Goal: Navigation & Orientation: Find specific page/section

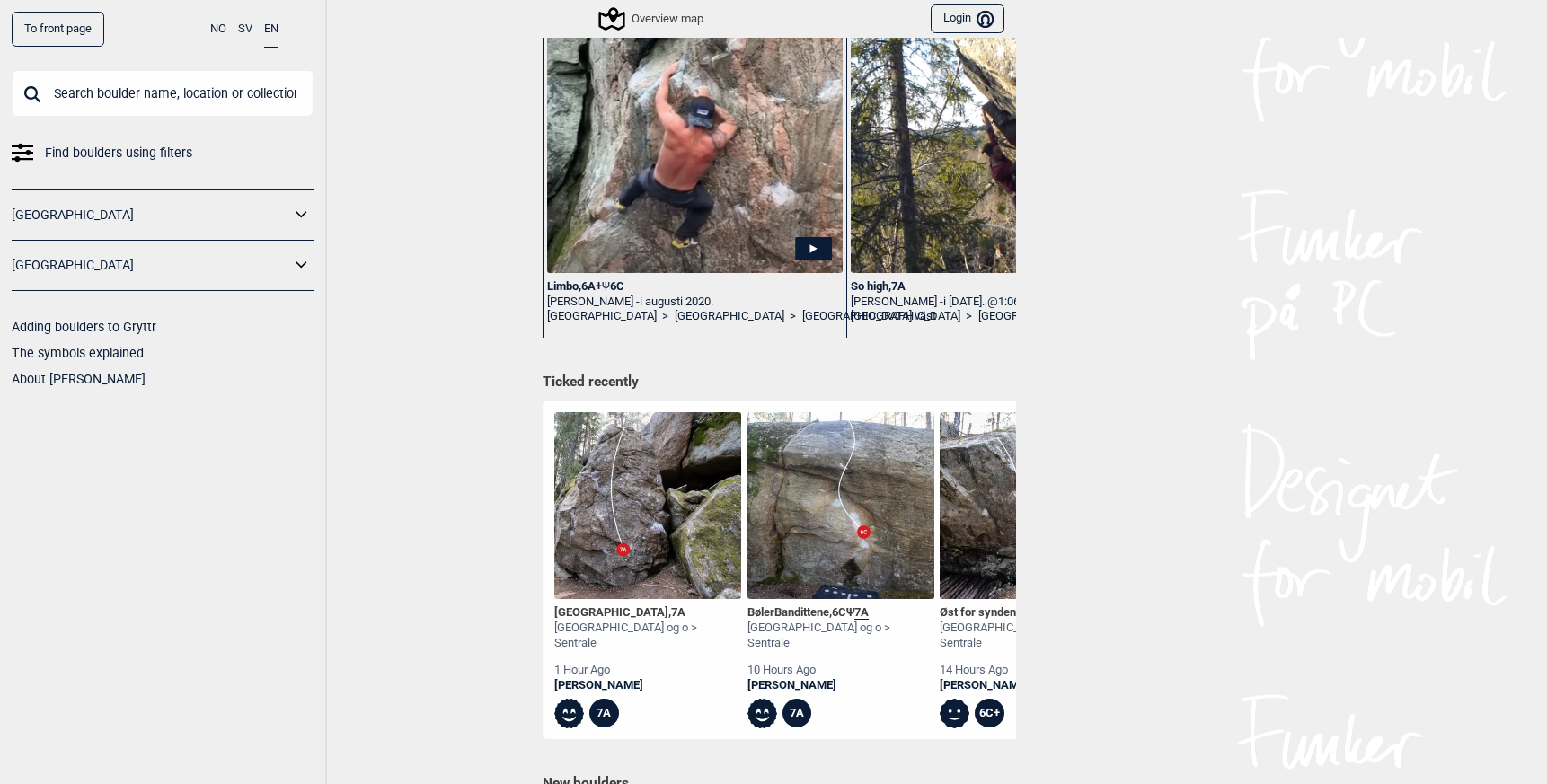
scroll to position [591, 0]
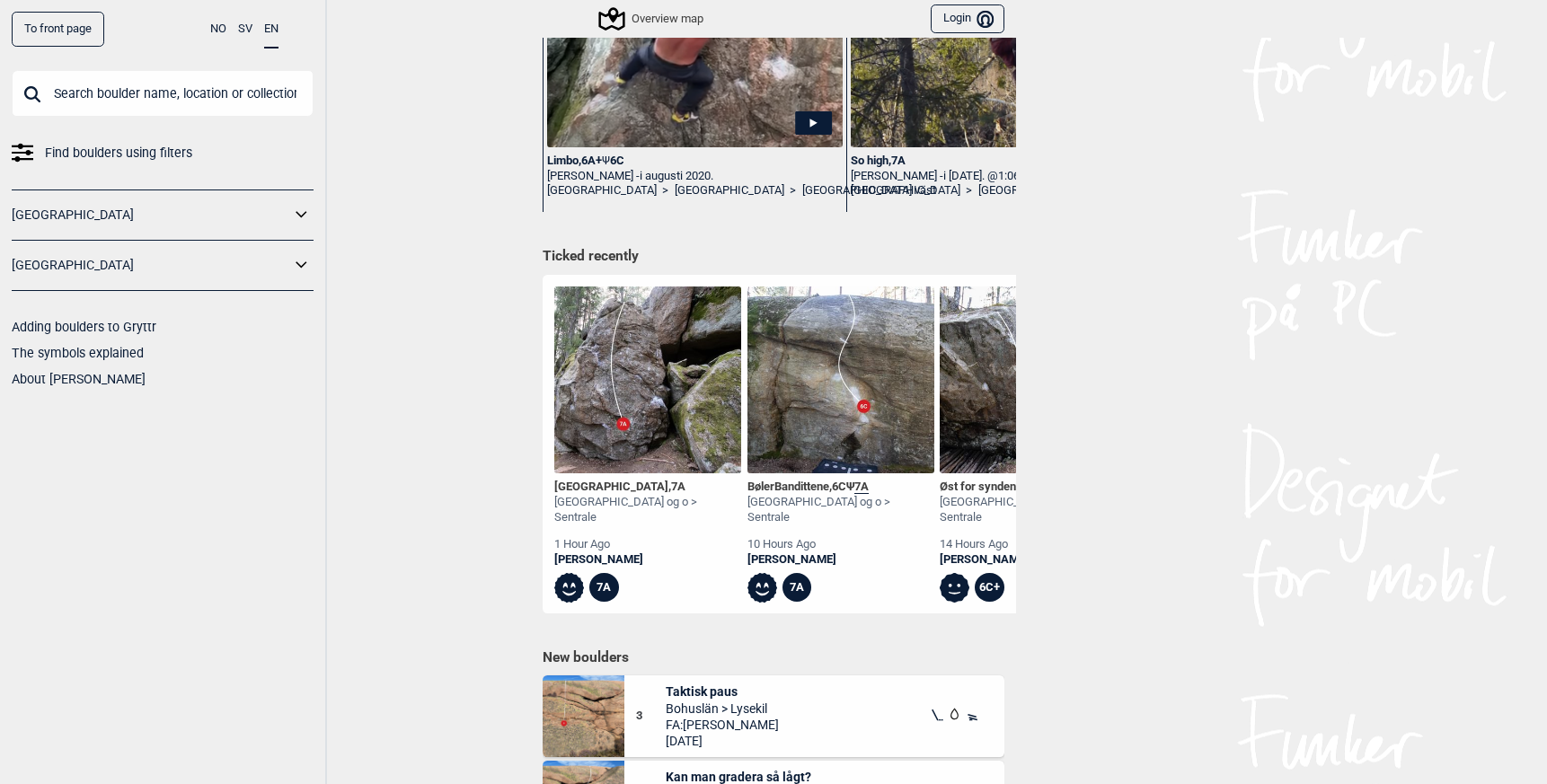
click at [573, 553] on div "Lars Fredrik" at bounding box center [648, 560] width 187 height 15
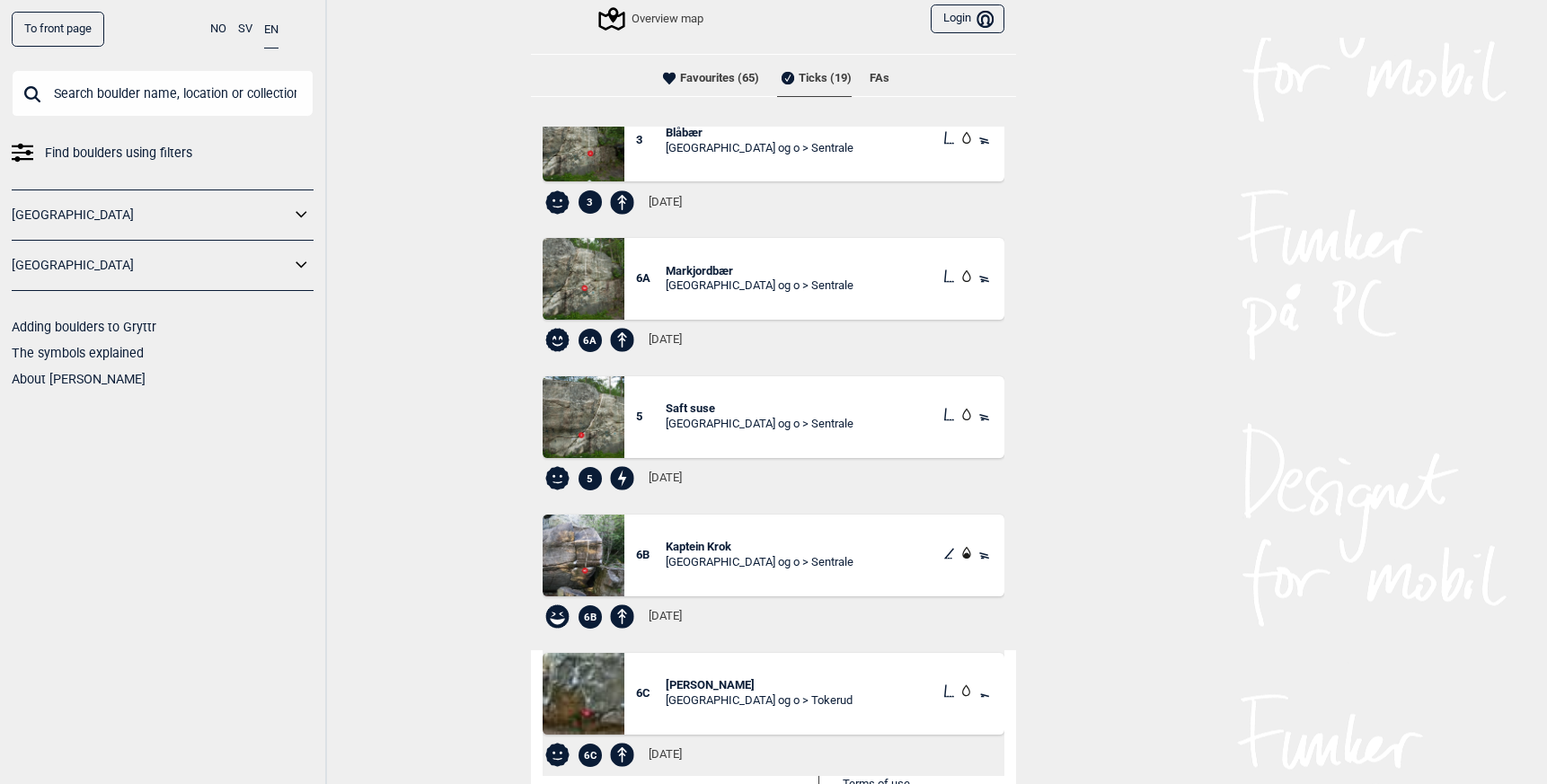
scroll to position [148, 0]
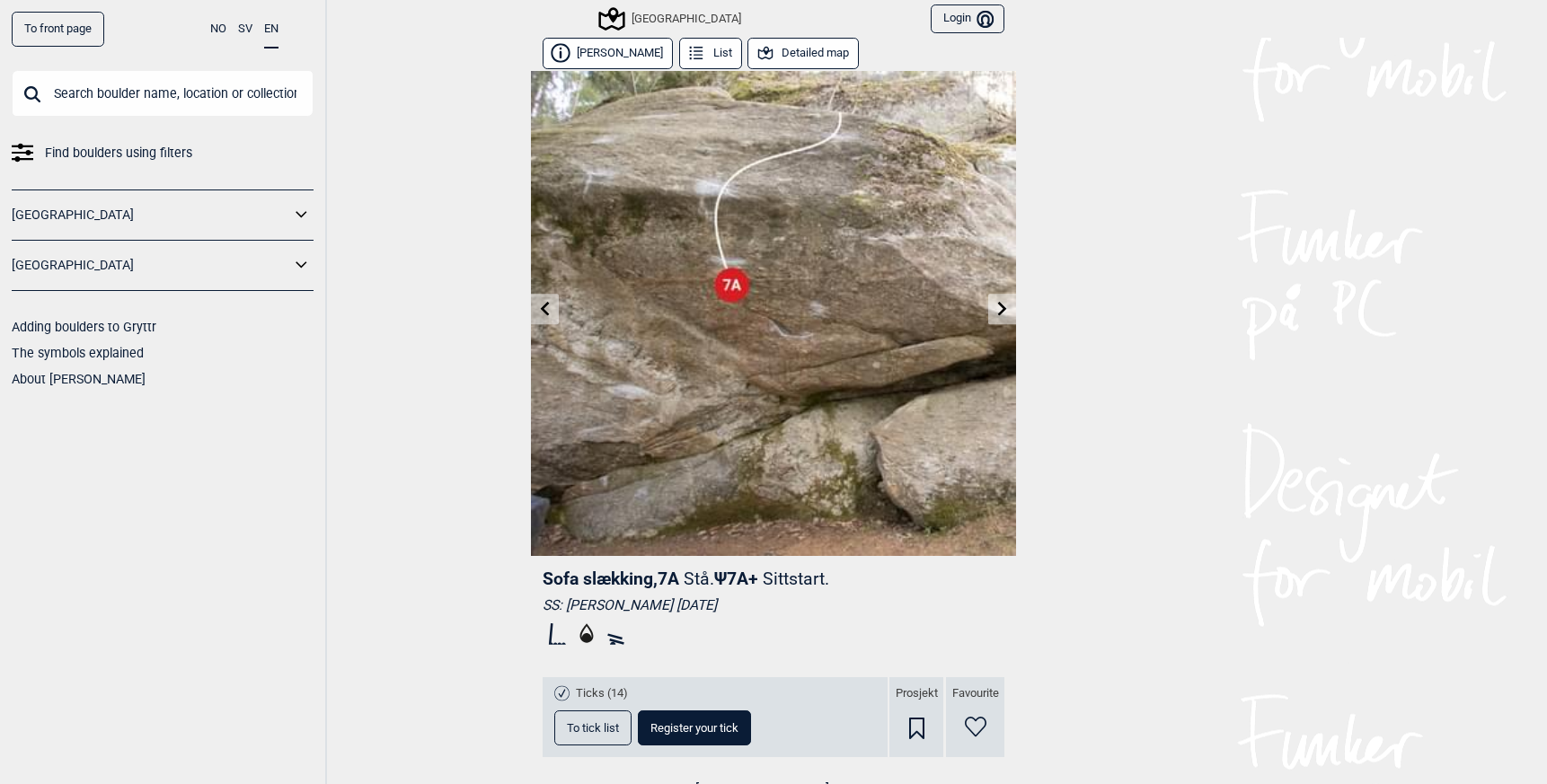
click at [796, 56] on button "Detailed map" at bounding box center [803, 53] width 112 height 32
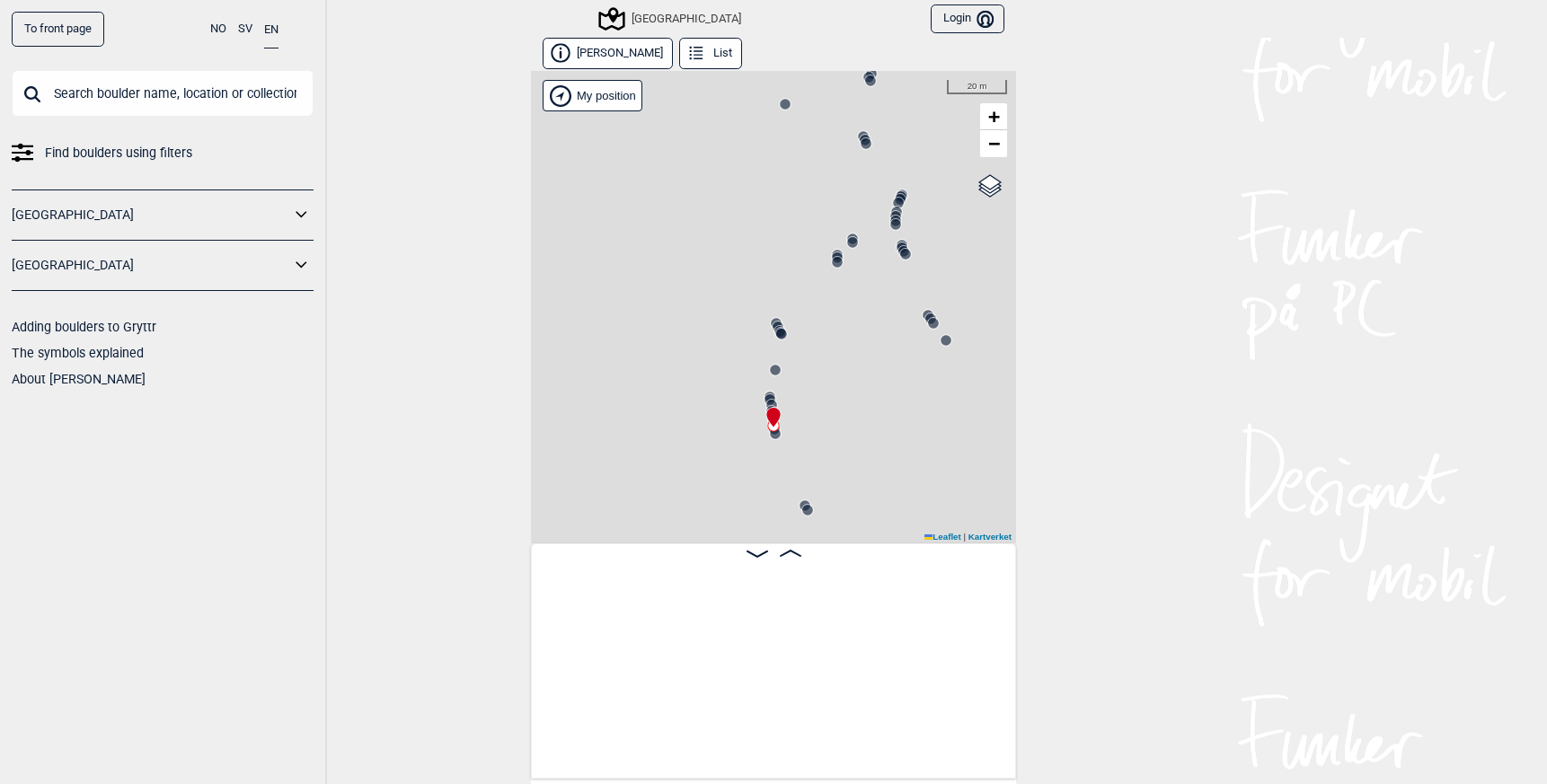
scroll to position [0, 13972]
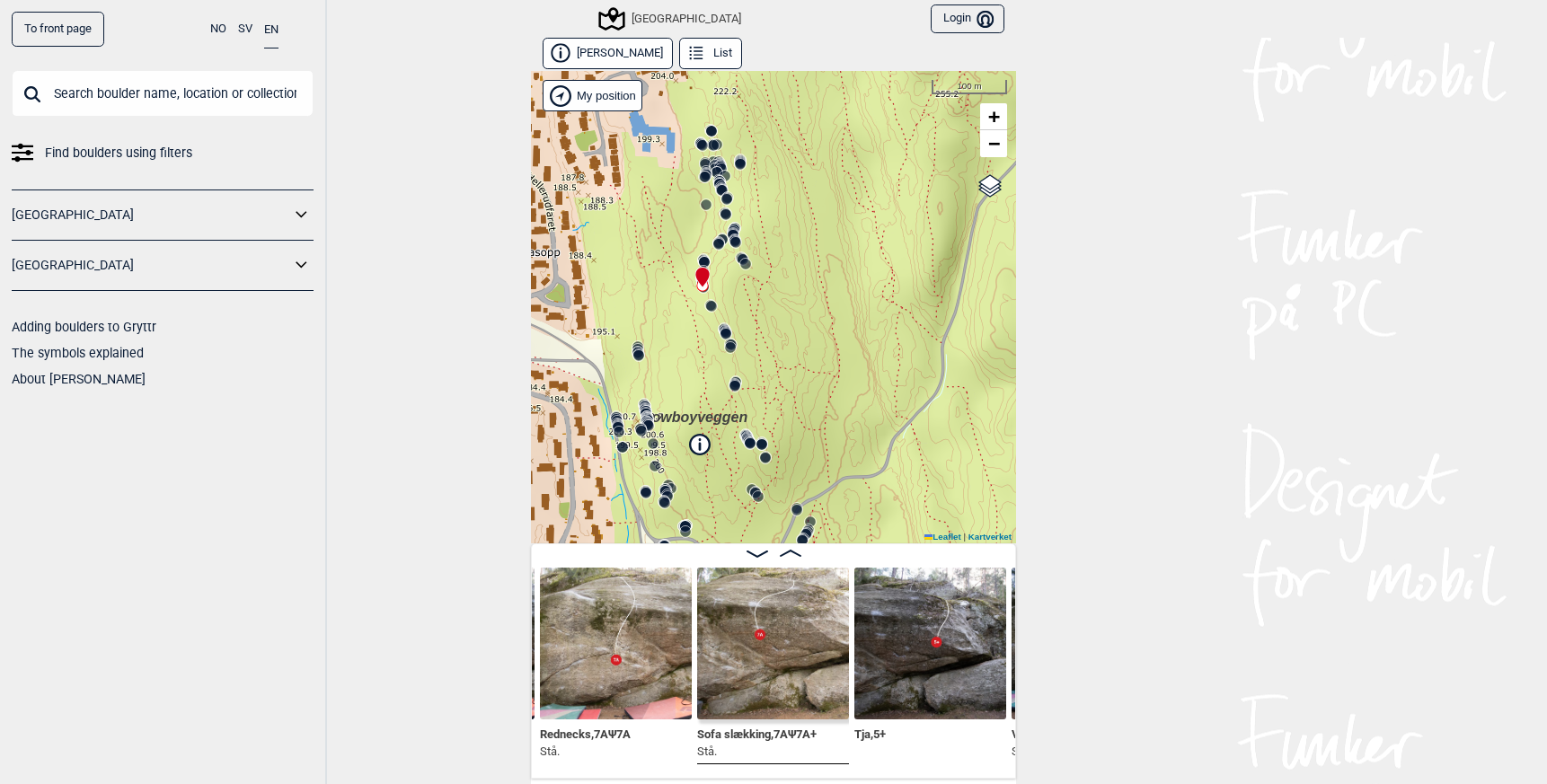
drag, startPoint x: 720, startPoint y: 459, endPoint x: 699, endPoint y: 399, distance: 63.6
click at [699, 399] on div "Speidersteinen Barnehageveggen Cowboyveggen Bølerveggen [GEOGRAPHIC_DATA]" at bounding box center [774, 307] width 485 height 473
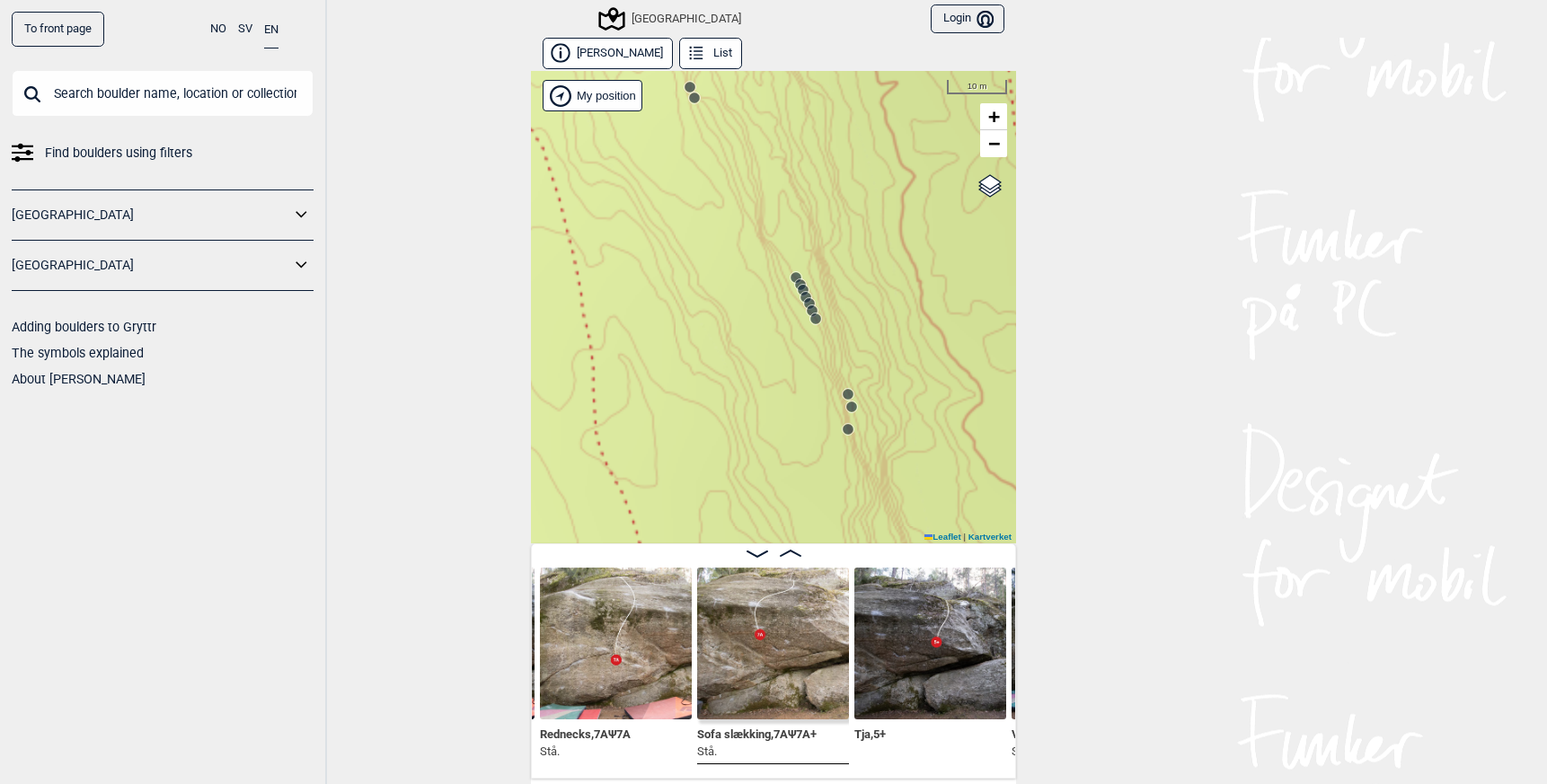
click at [803, 293] on circle at bounding box center [806, 297] width 11 height 11
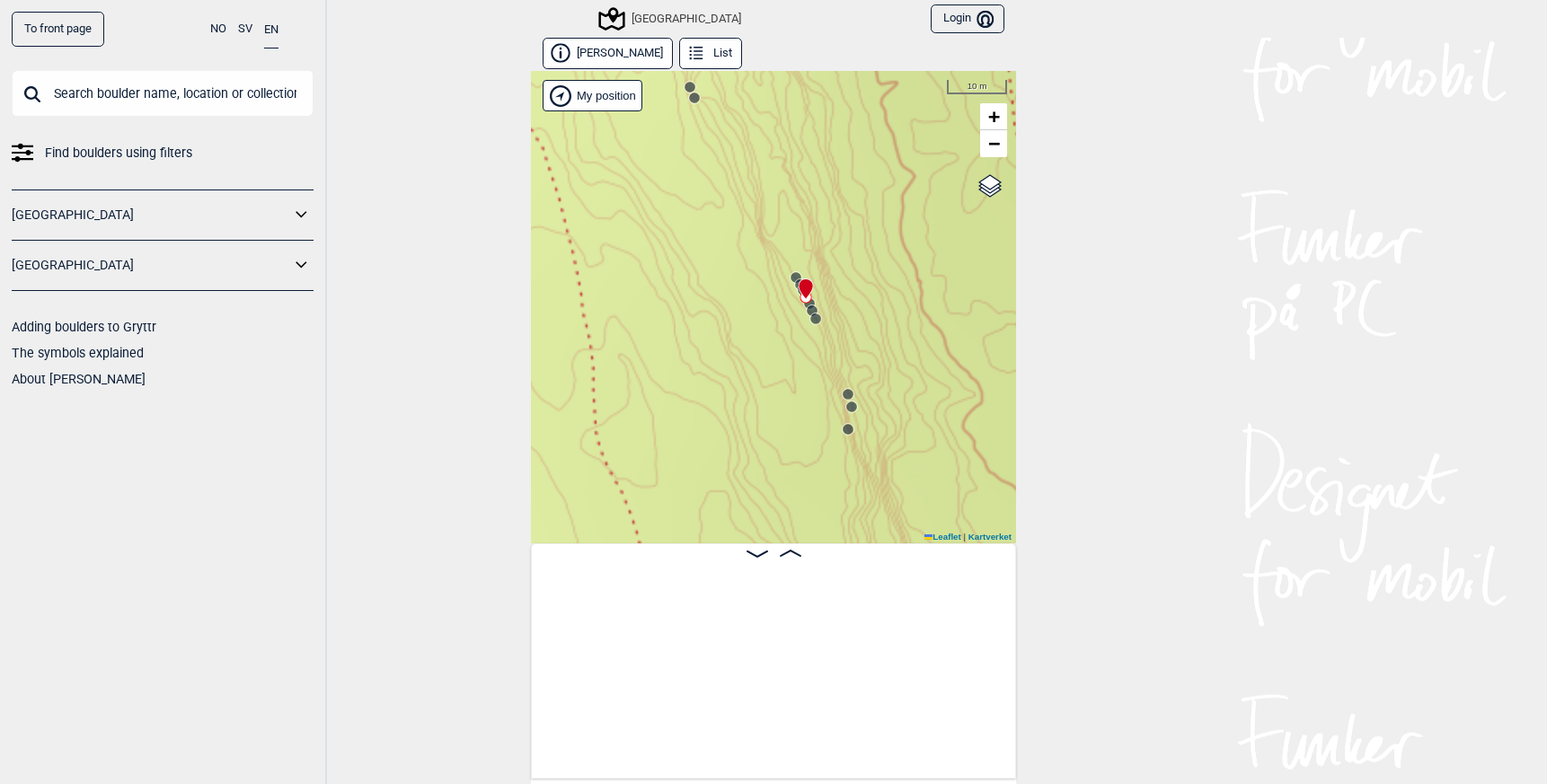
scroll to position [0, 15213]
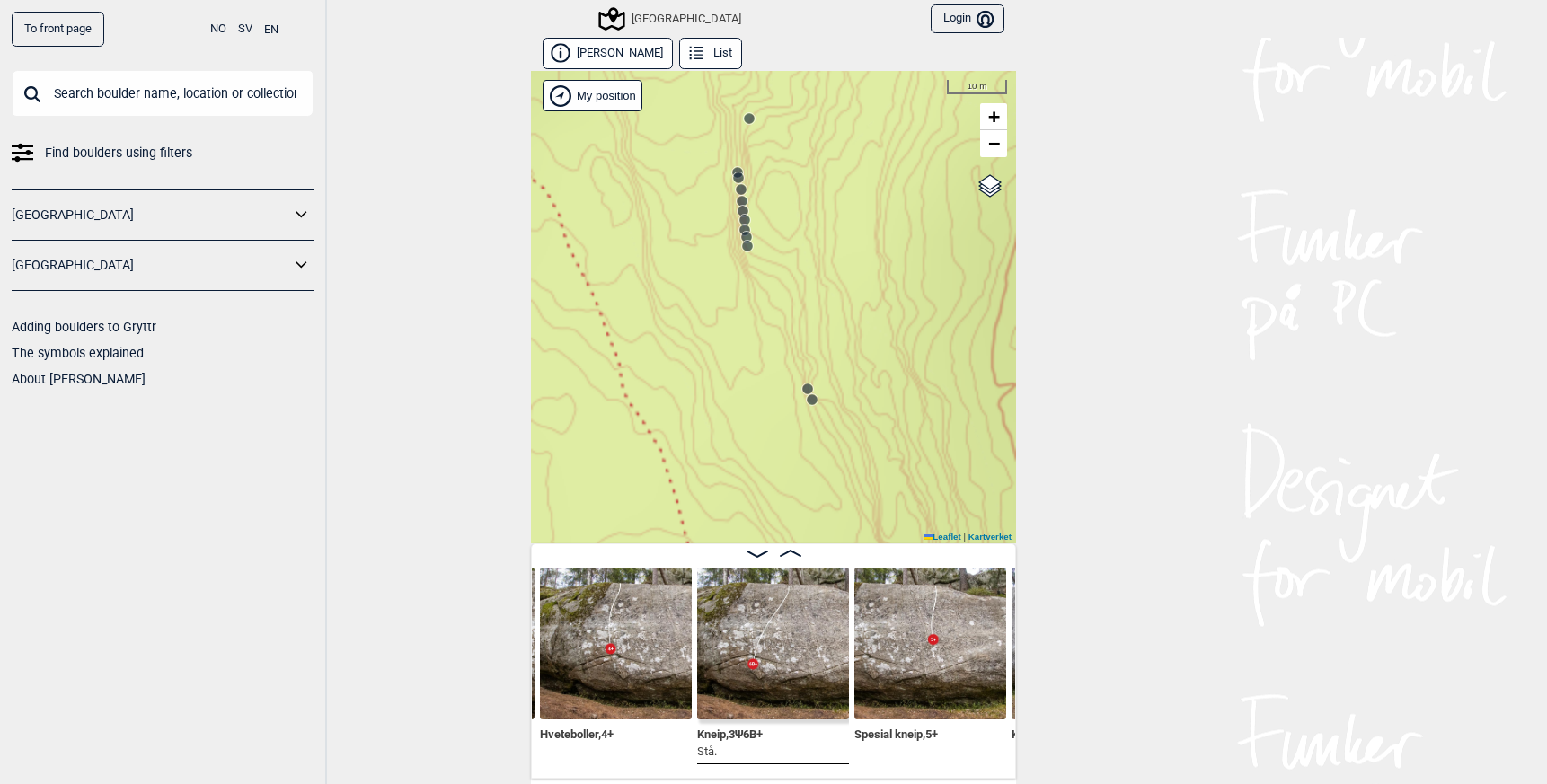
drag, startPoint x: 675, startPoint y: 234, endPoint x: 764, endPoint y: 455, distance: 238.2
click at [764, 455] on div "Speidersteinen Barnehageveggen Cowboyveggen Bølerveggen [GEOGRAPHIC_DATA]" at bounding box center [774, 307] width 485 height 473
click at [735, 180] on circle at bounding box center [738, 179] width 11 height 11
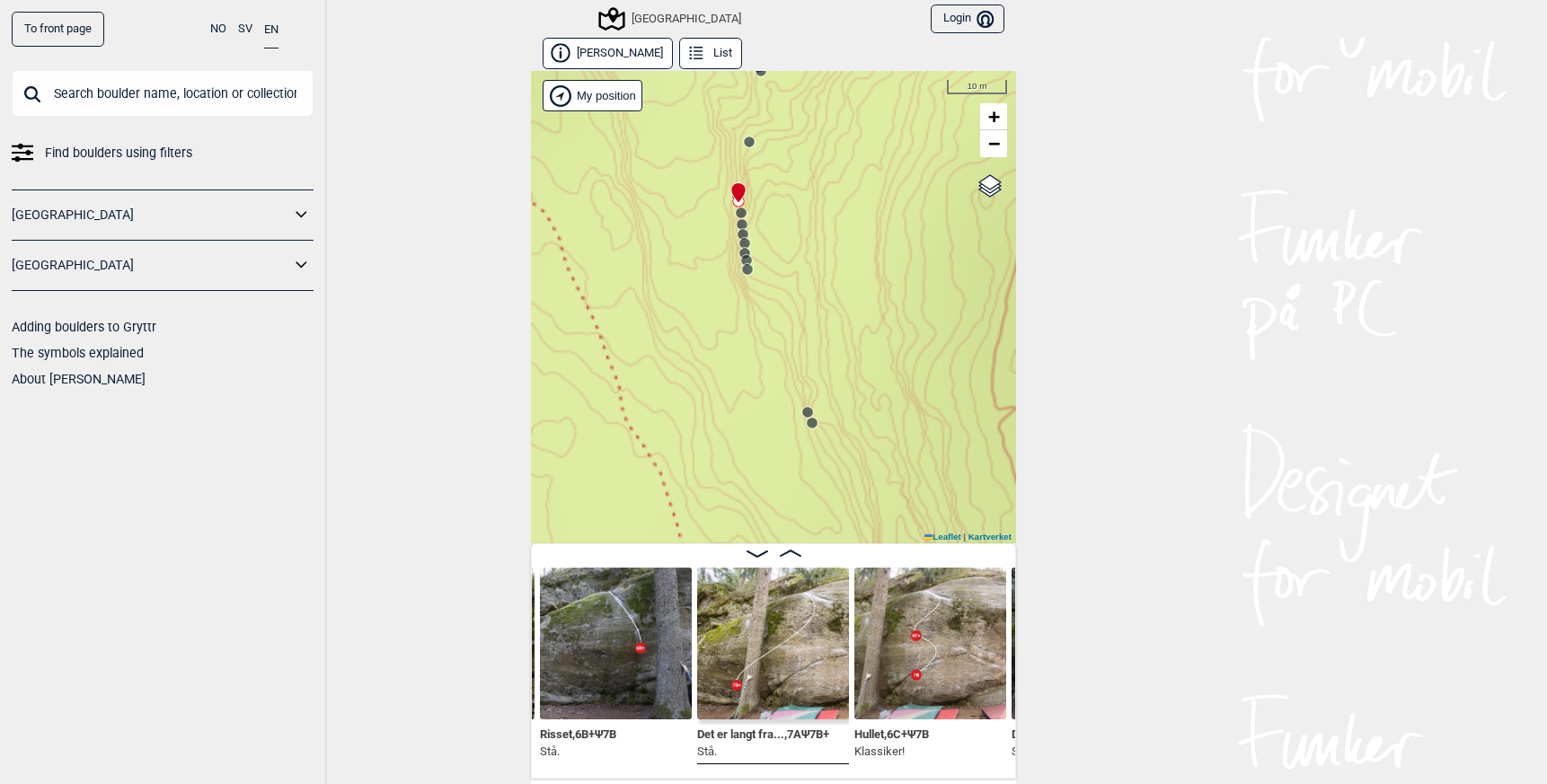
click at [737, 222] on circle at bounding box center [742, 224] width 11 height 11
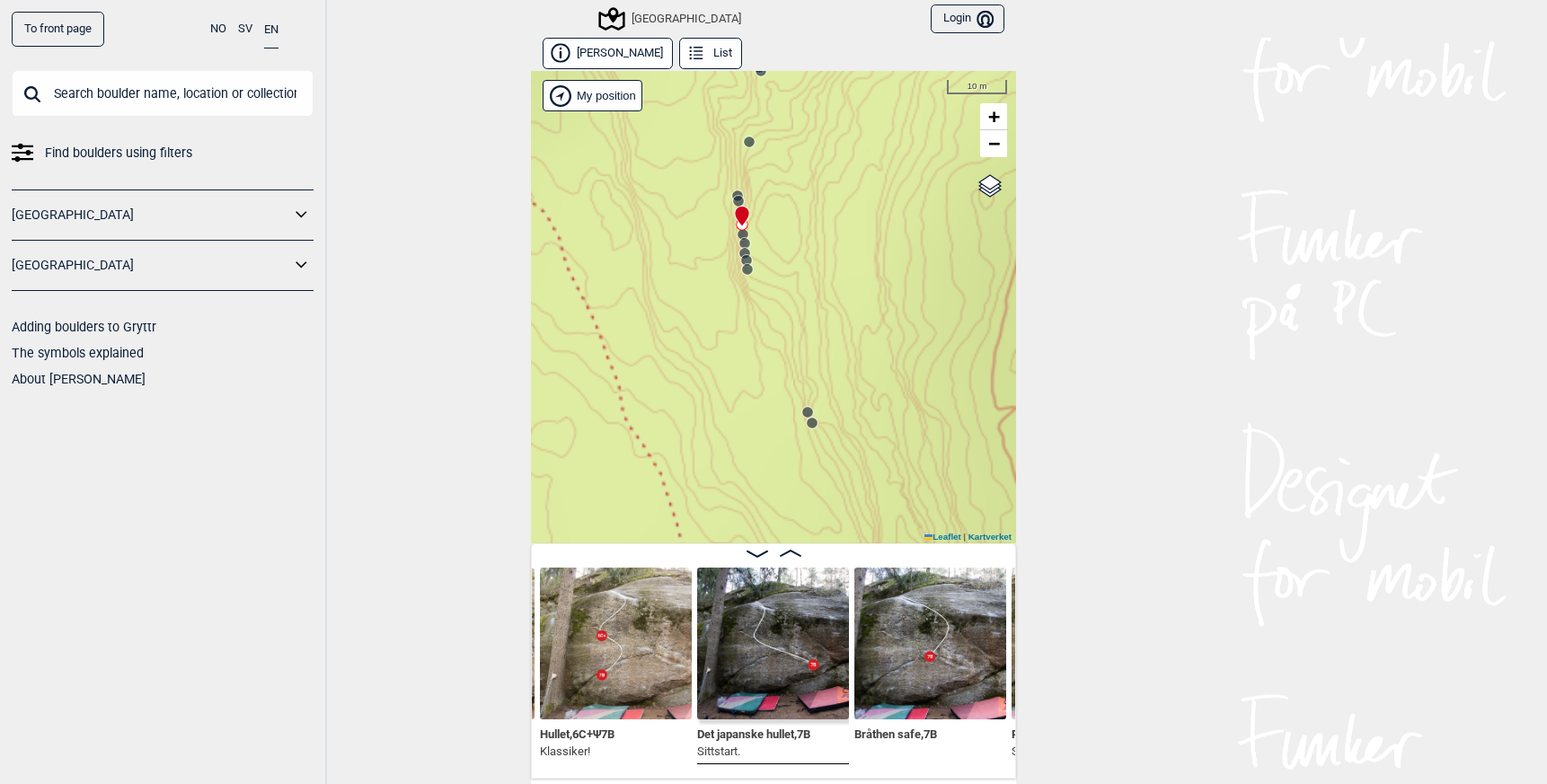
click at [737, 233] on circle at bounding box center [743, 234] width 11 height 11
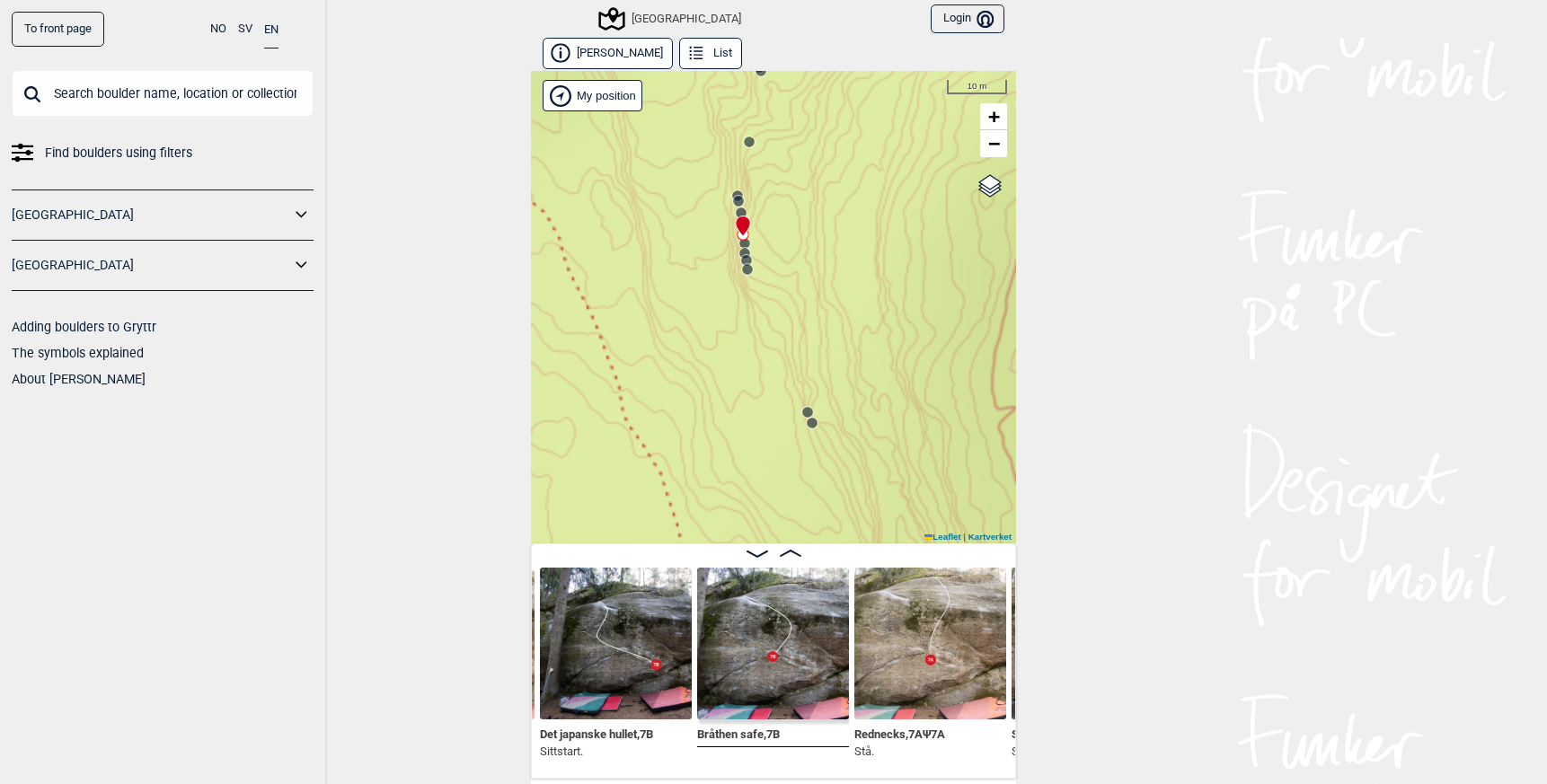
click at [739, 240] on circle at bounding box center [745, 243] width 11 height 11
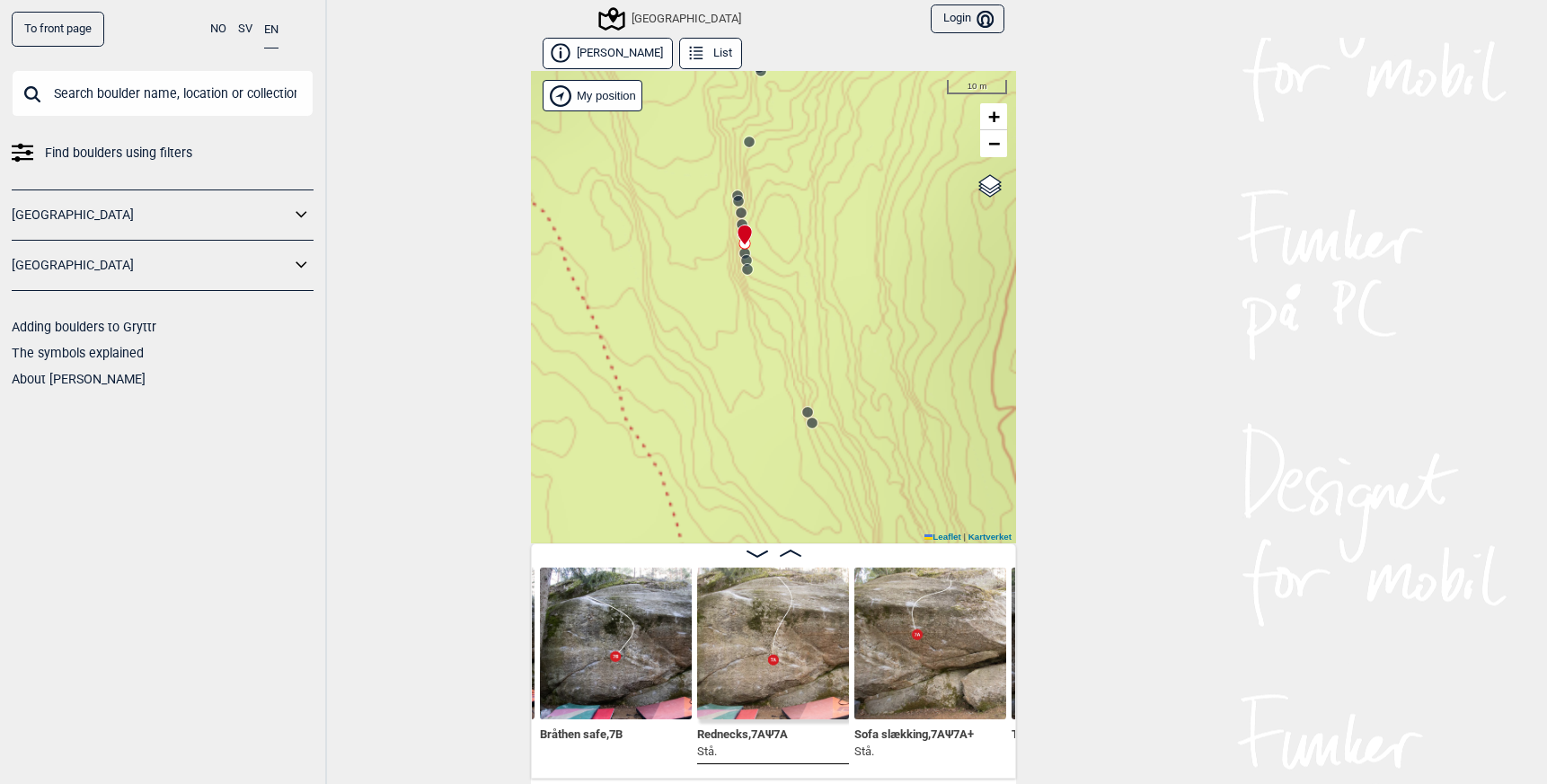
click at [898, 646] on img at bounding box center [930, 644] width 152 height 152
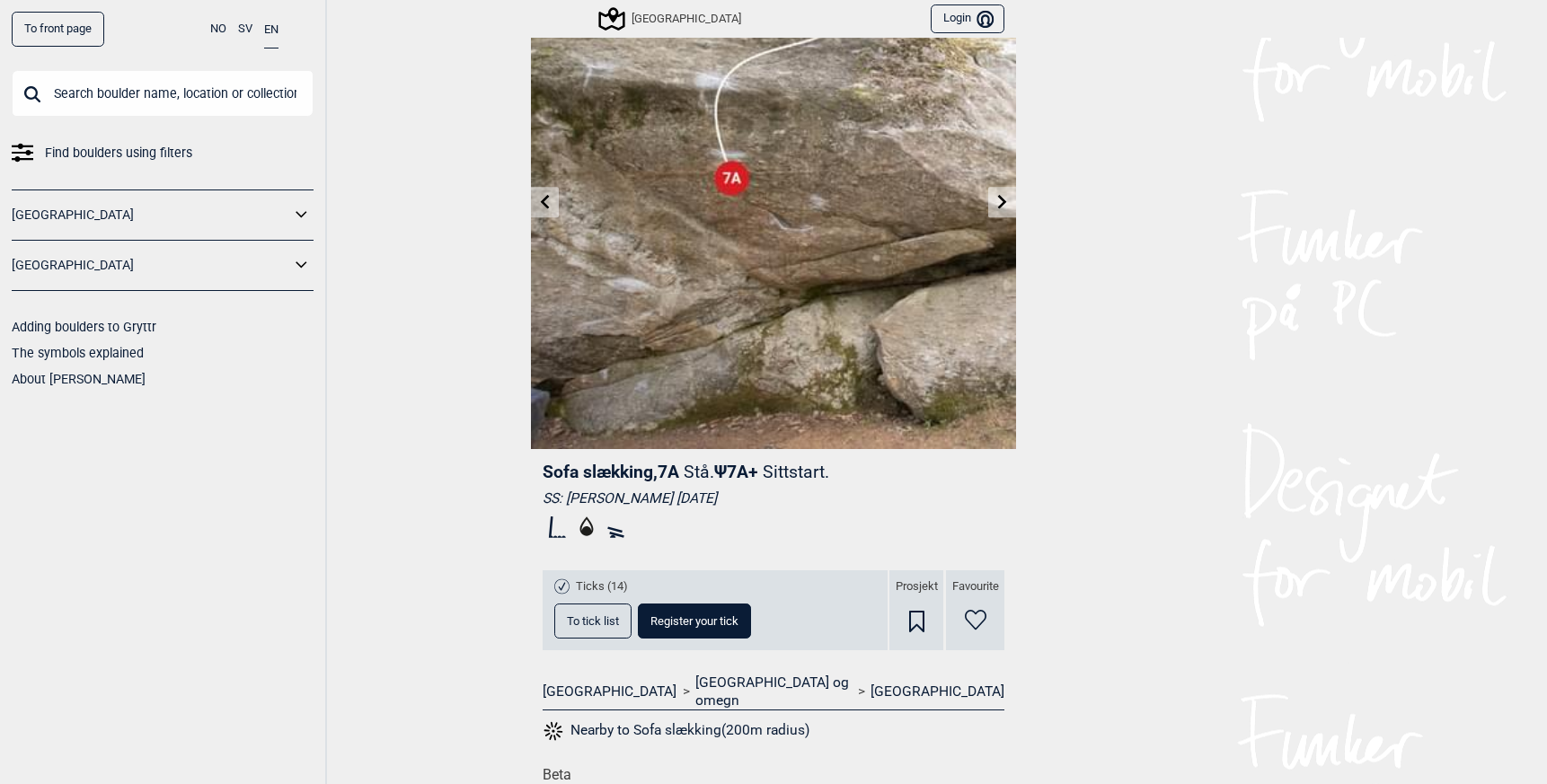
scroll to position [104, 0]
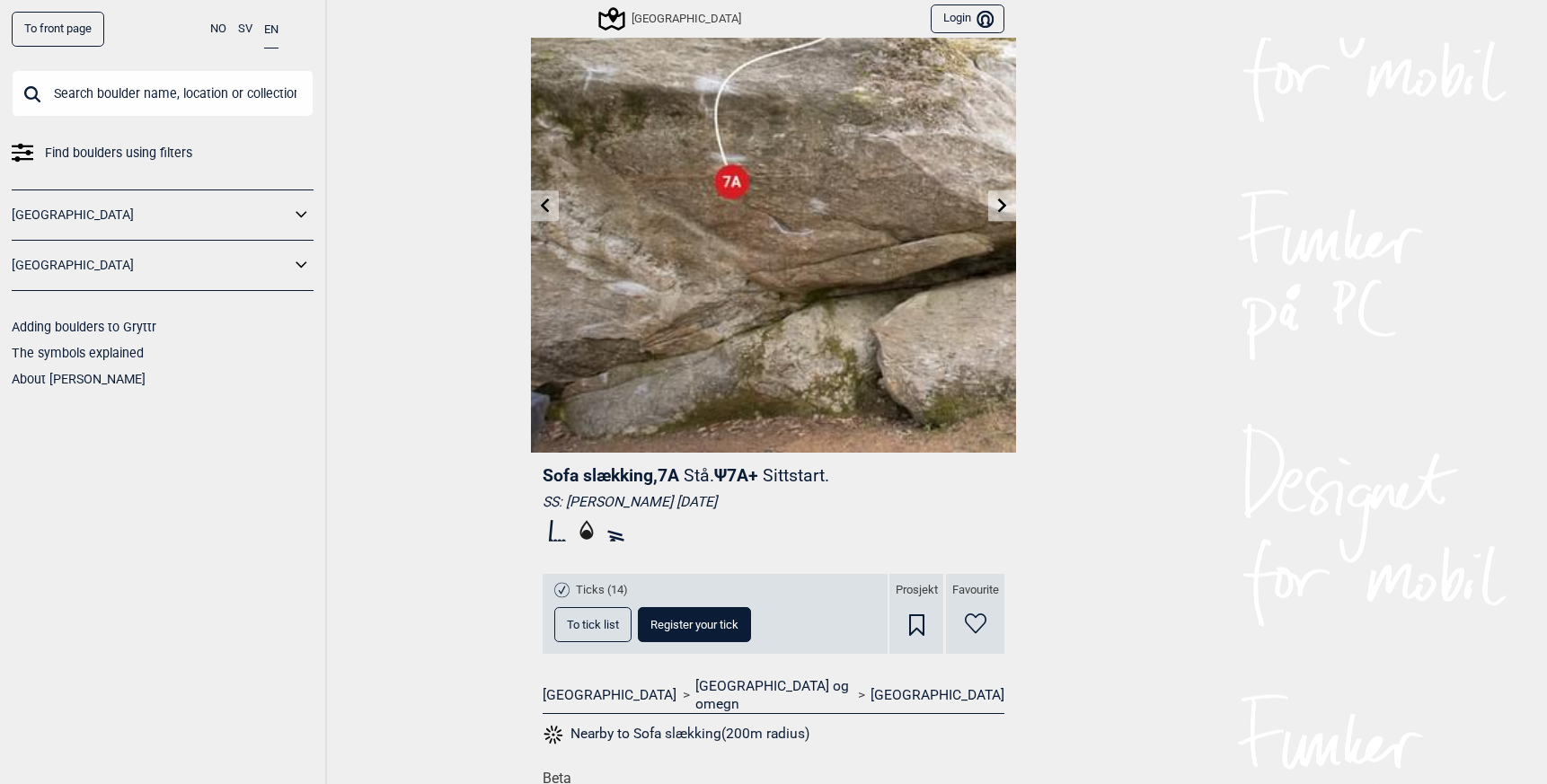
click at [587, 626] on span "To tick list" at bounding box center [593, 625] width 52 height 12
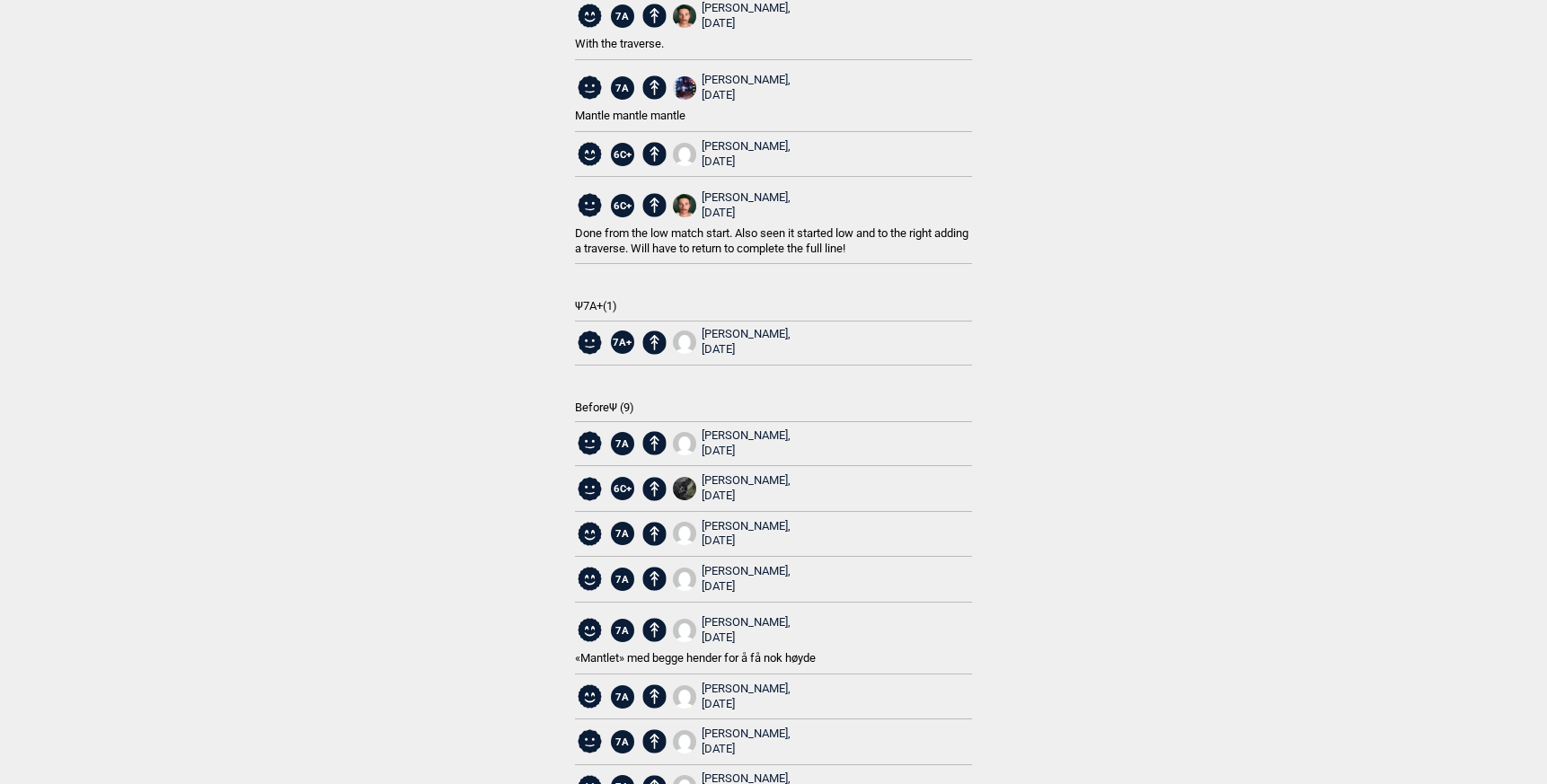
scroll to position [209, 0]
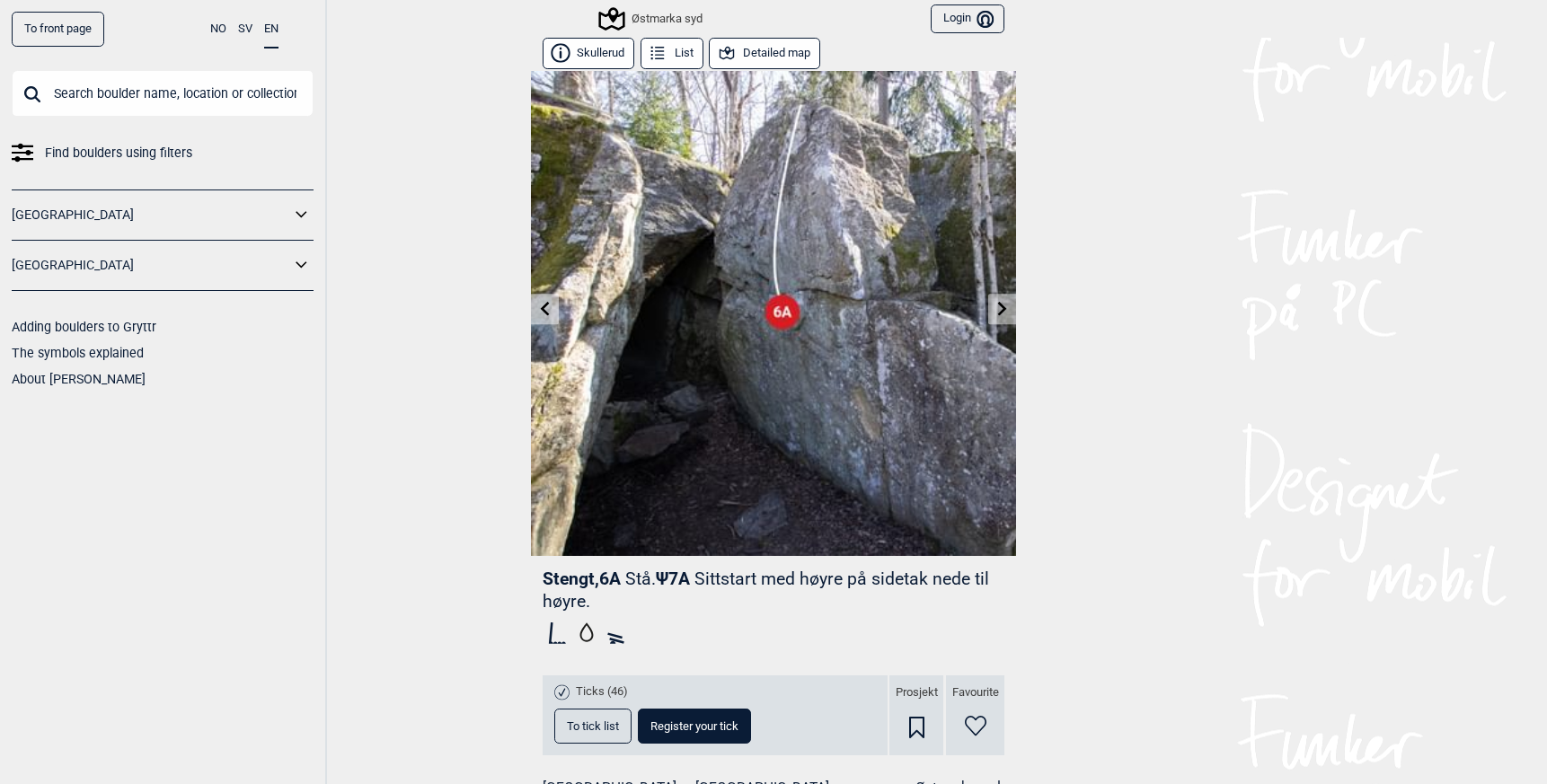
click at [541, 311] on icon at bounding box center [546, 308] width 9 height 14
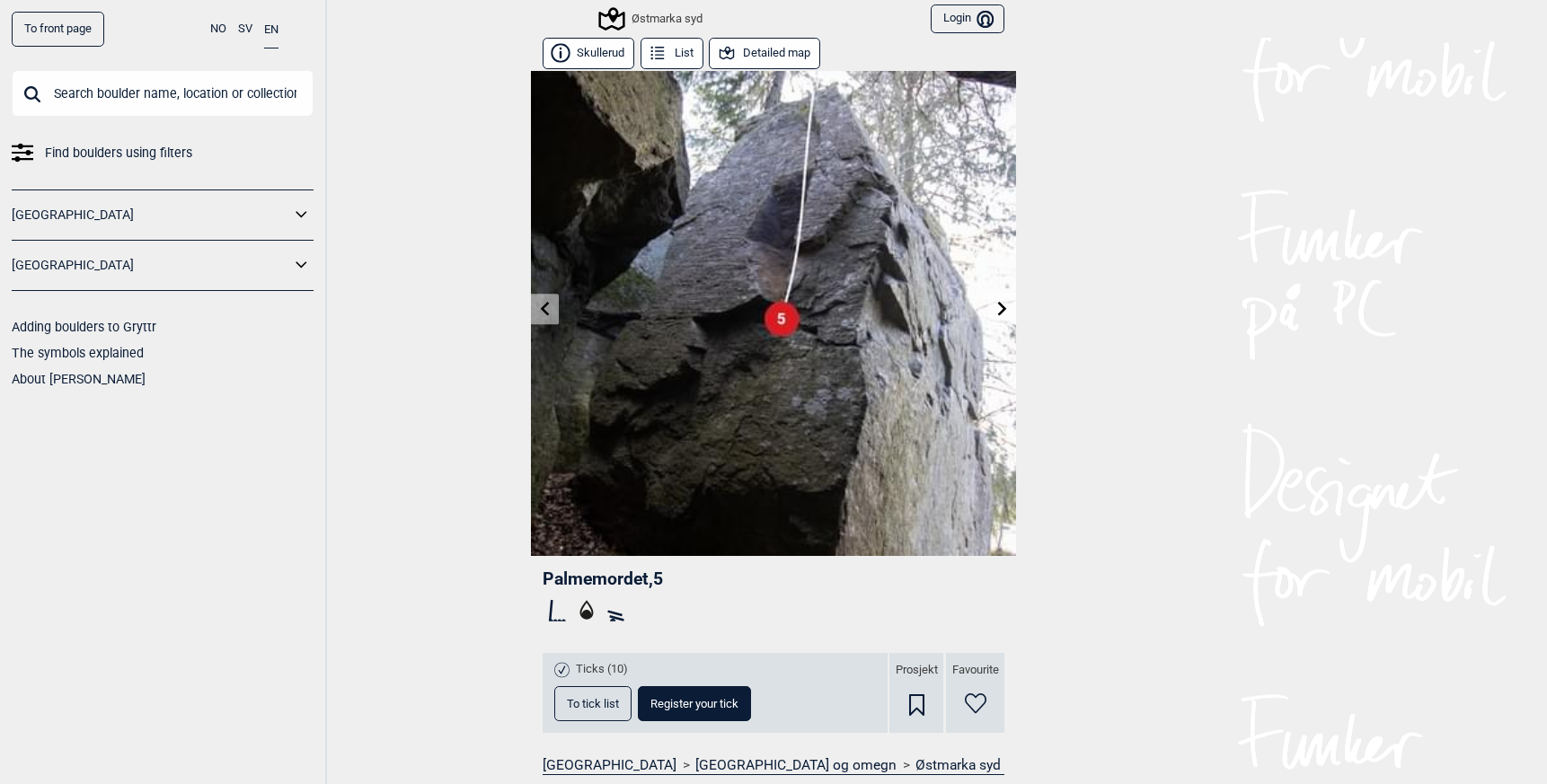
click at [541, 306] on icon at bounding box center [546, 308] width 9 height 14
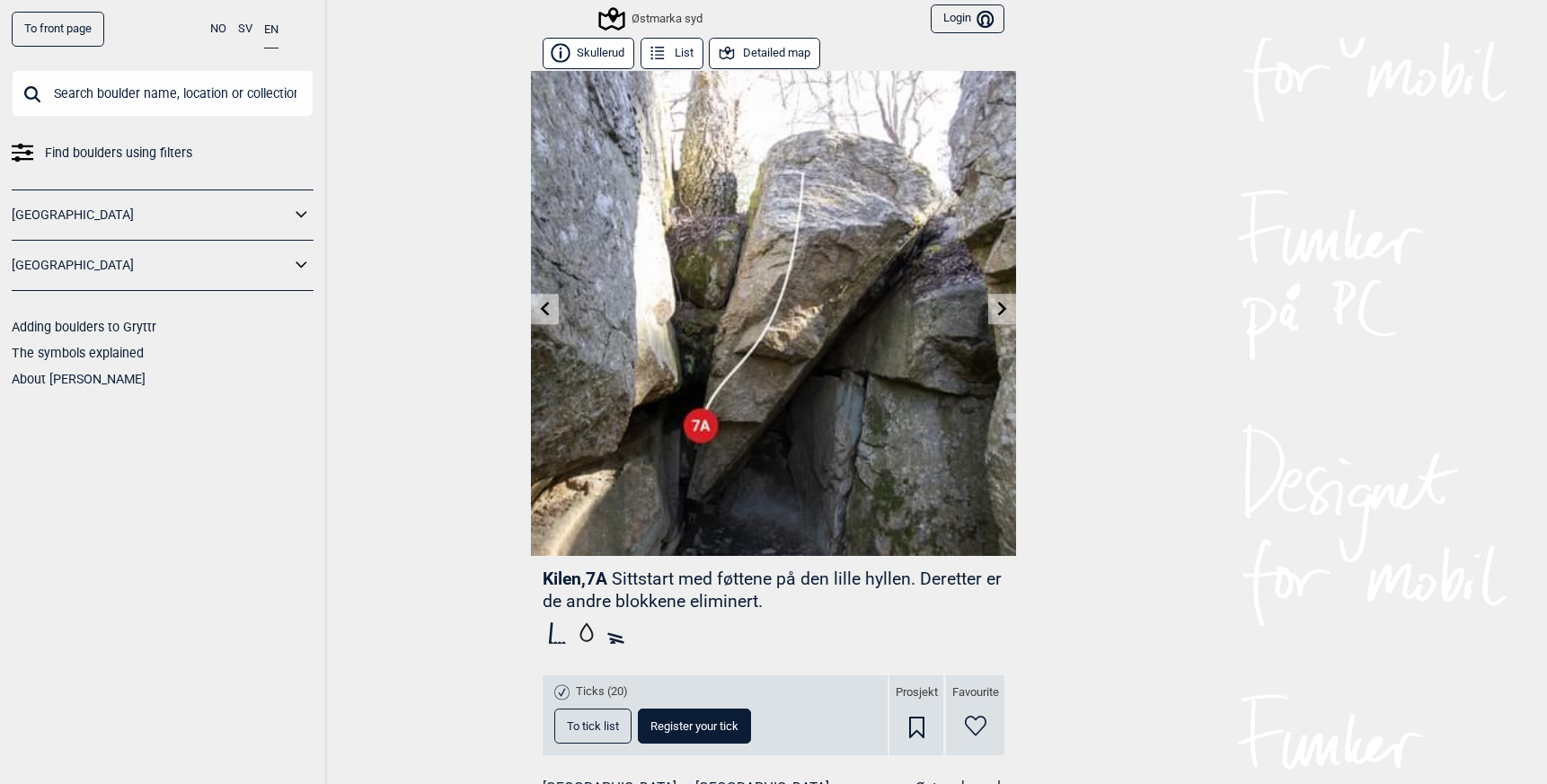
click at [543, 311] on icon at bounding box center [546, 308] width 14 height 14
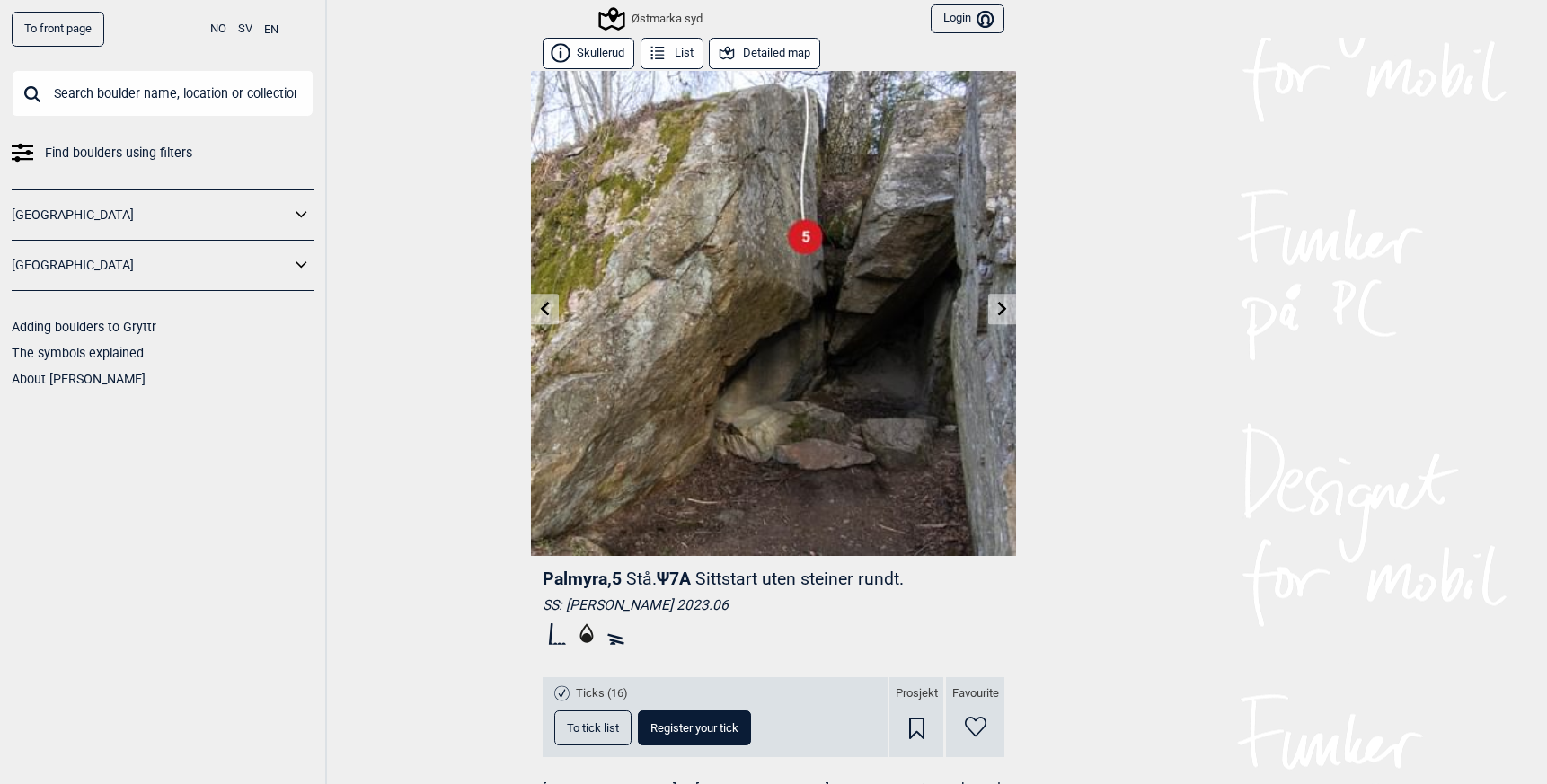
click at [543, 311] on icon at bounding box center [546, 308] width 14 height 14
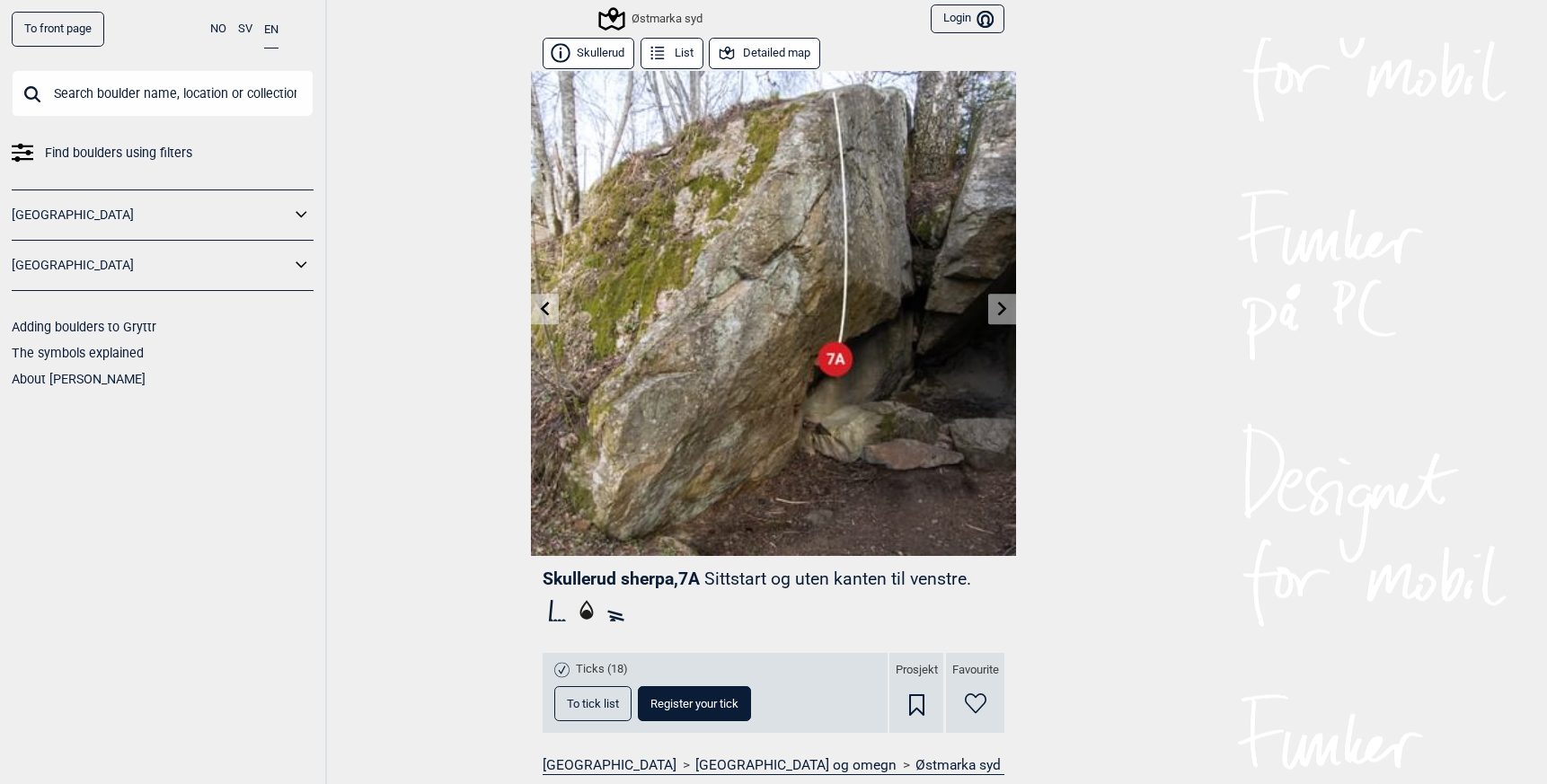
click at [999, 302] on icon at bounding box center [1003, 308] width 14 height 14
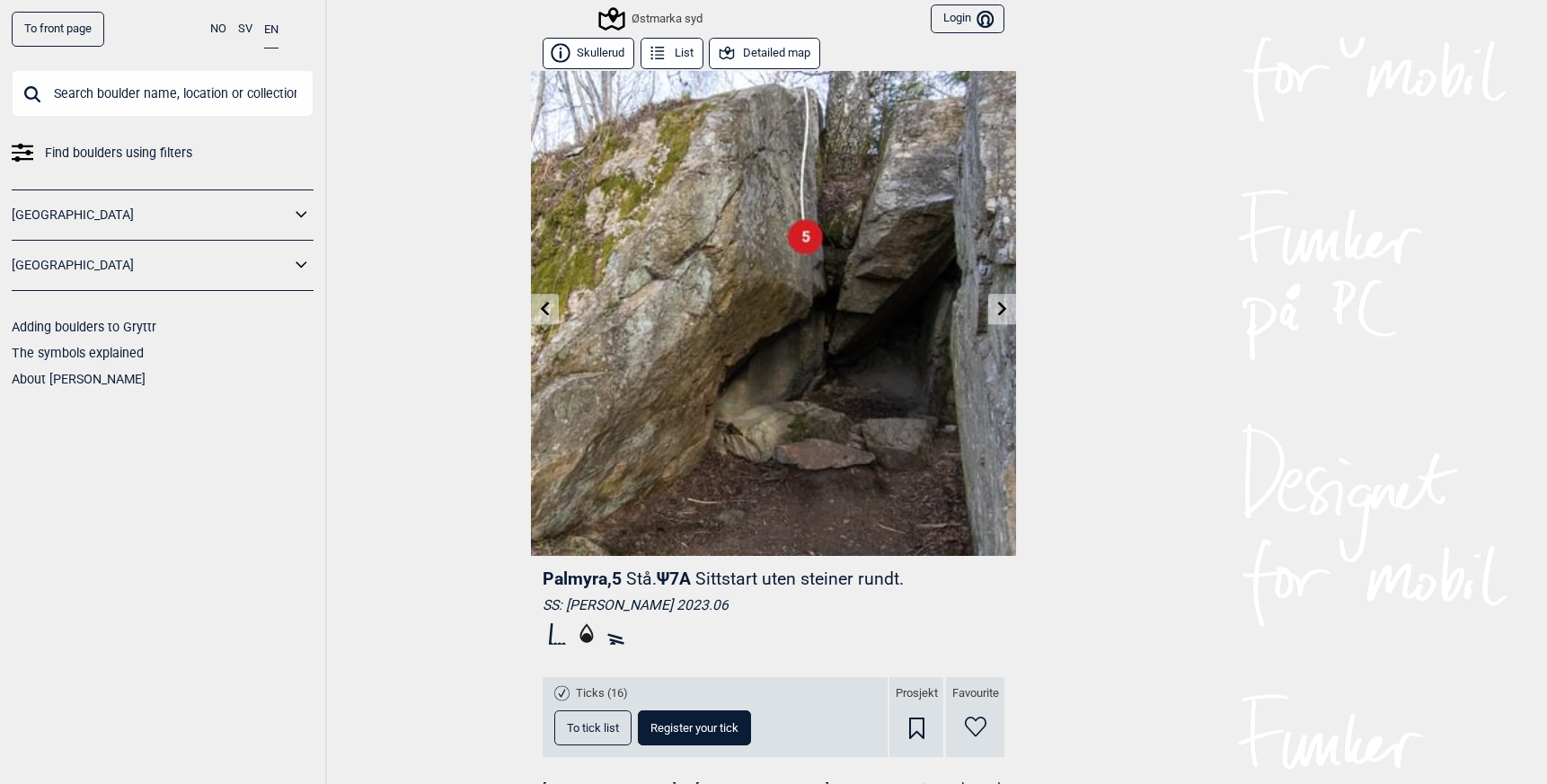
click at [541, 309] on icon at bounding box center [546, 308] width 9 height 14
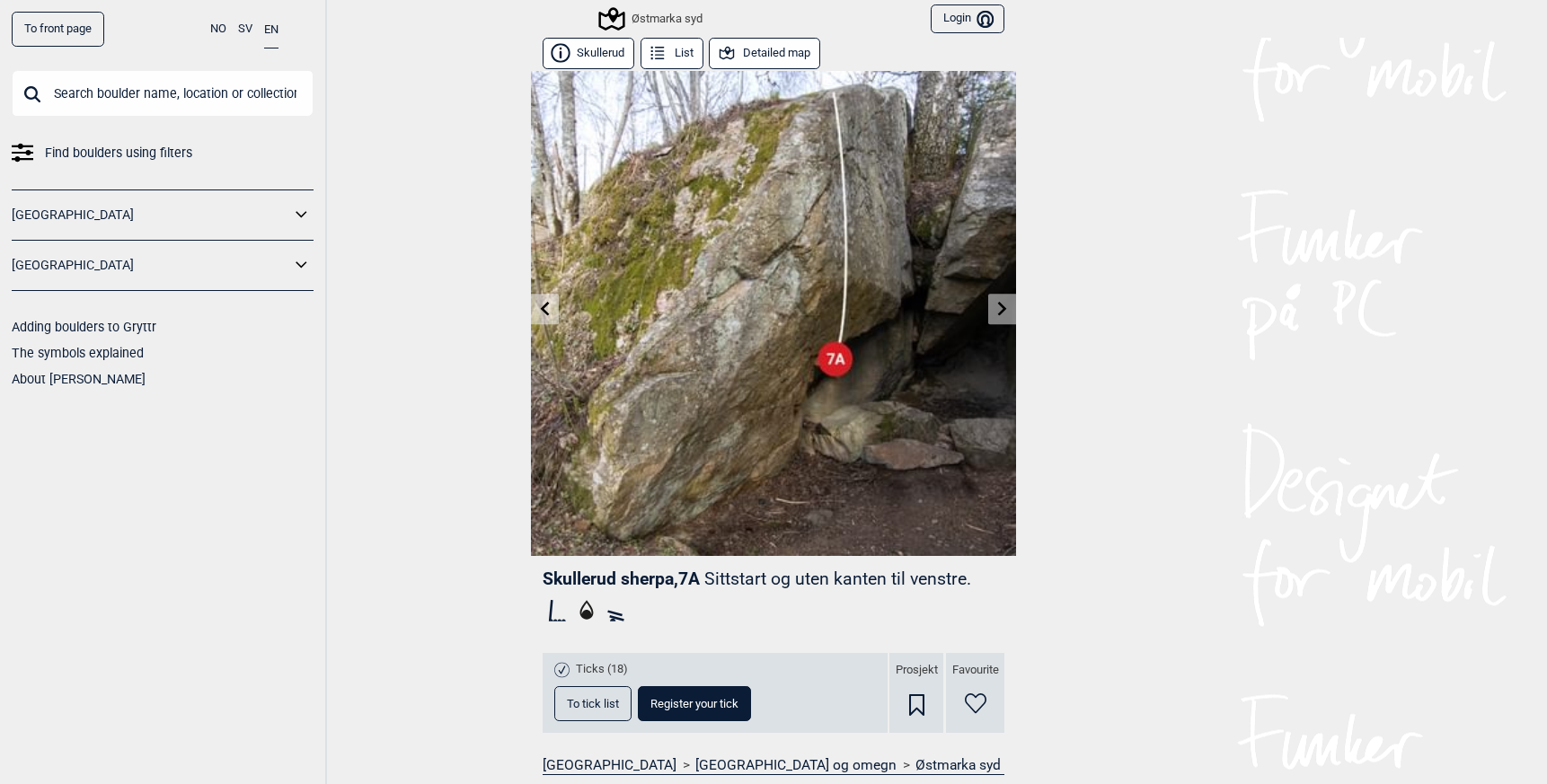
click at [538, 307] on icon at bounding box center [546, 308] width 14 height 14
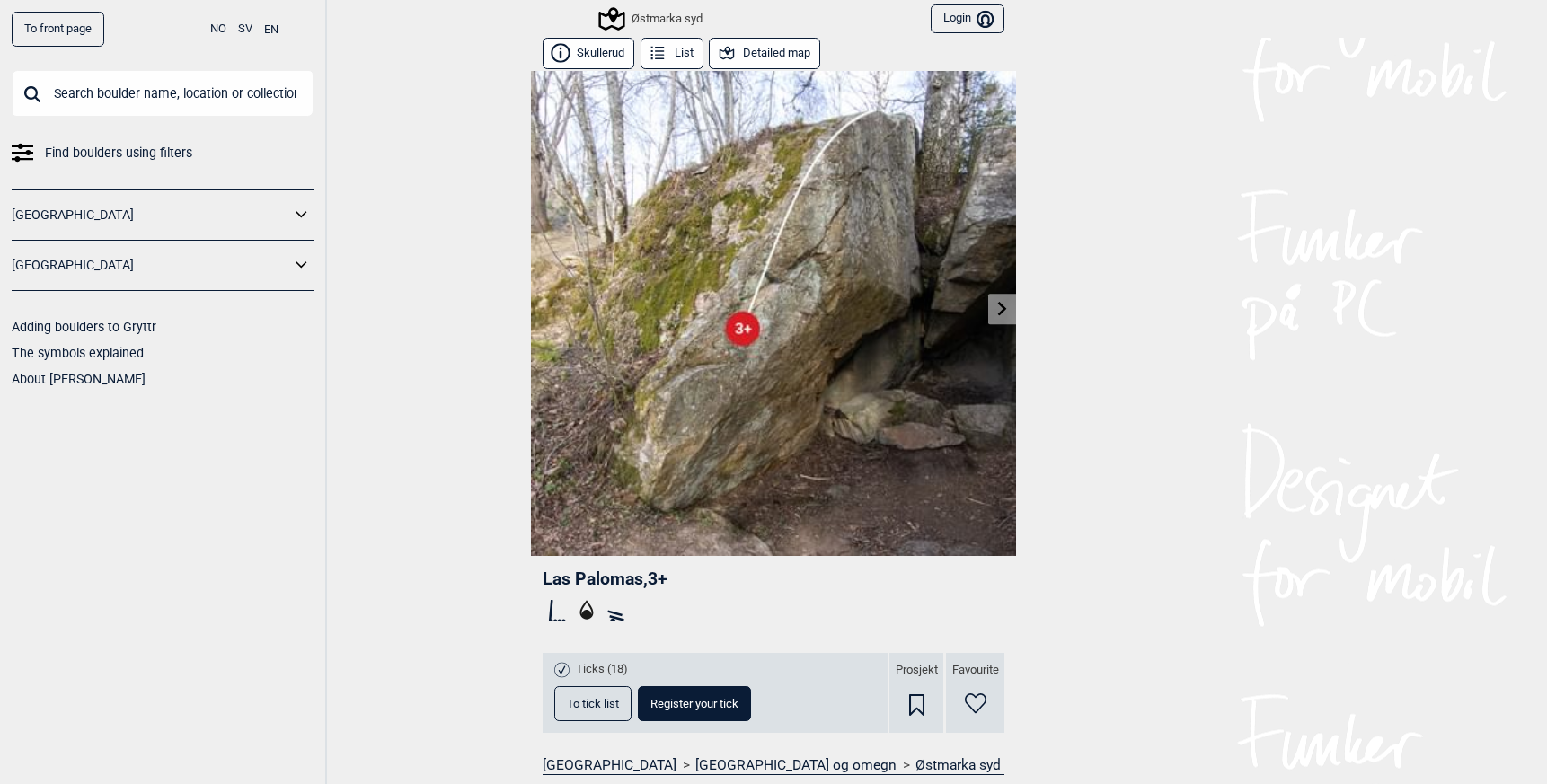
click at [999, 313] on icon at bounding box center [1003, 308] width 9 height 14
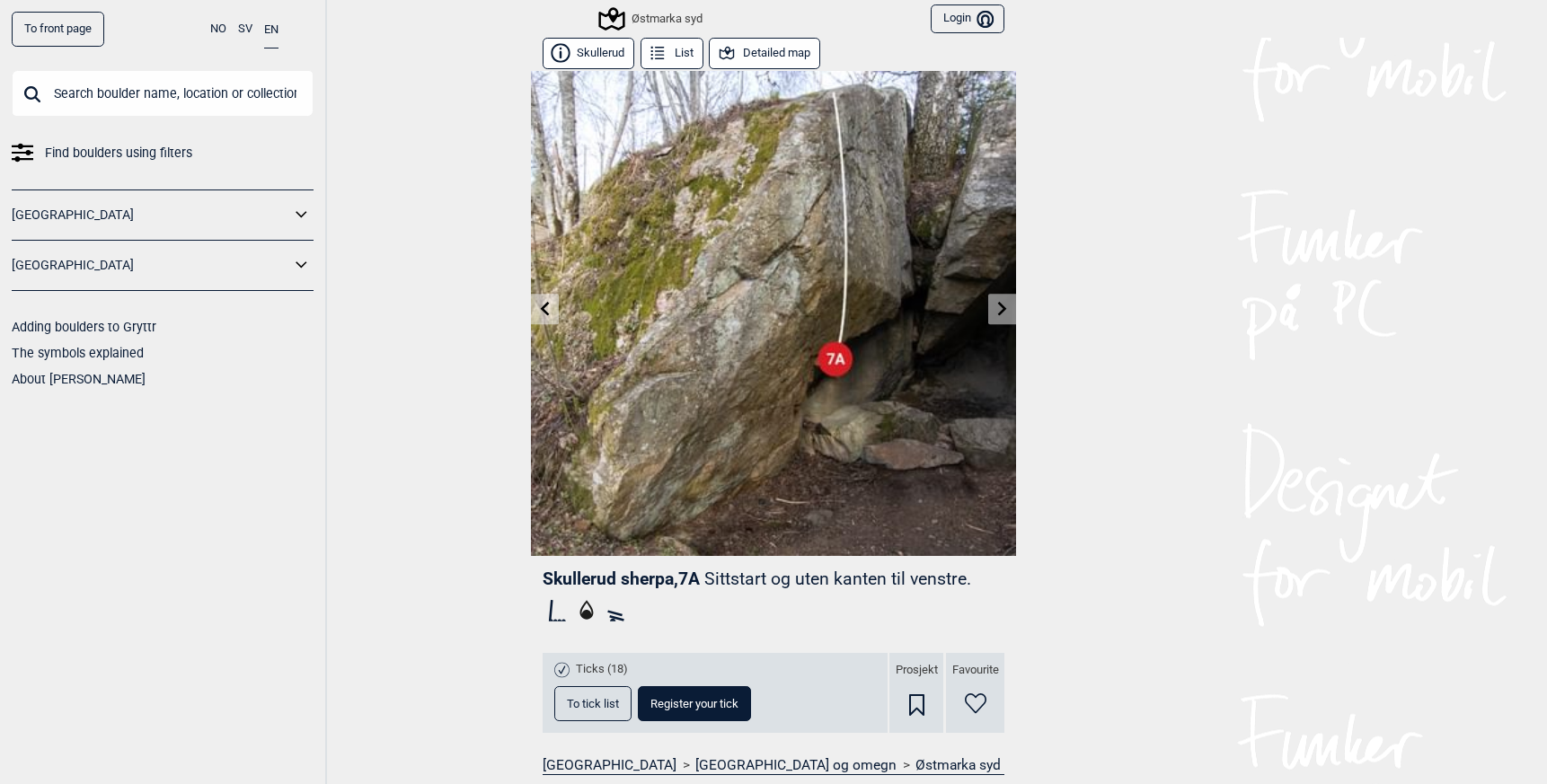
click at [996, 312] on icon at bounding box center [1003, 308] width 14 height 14
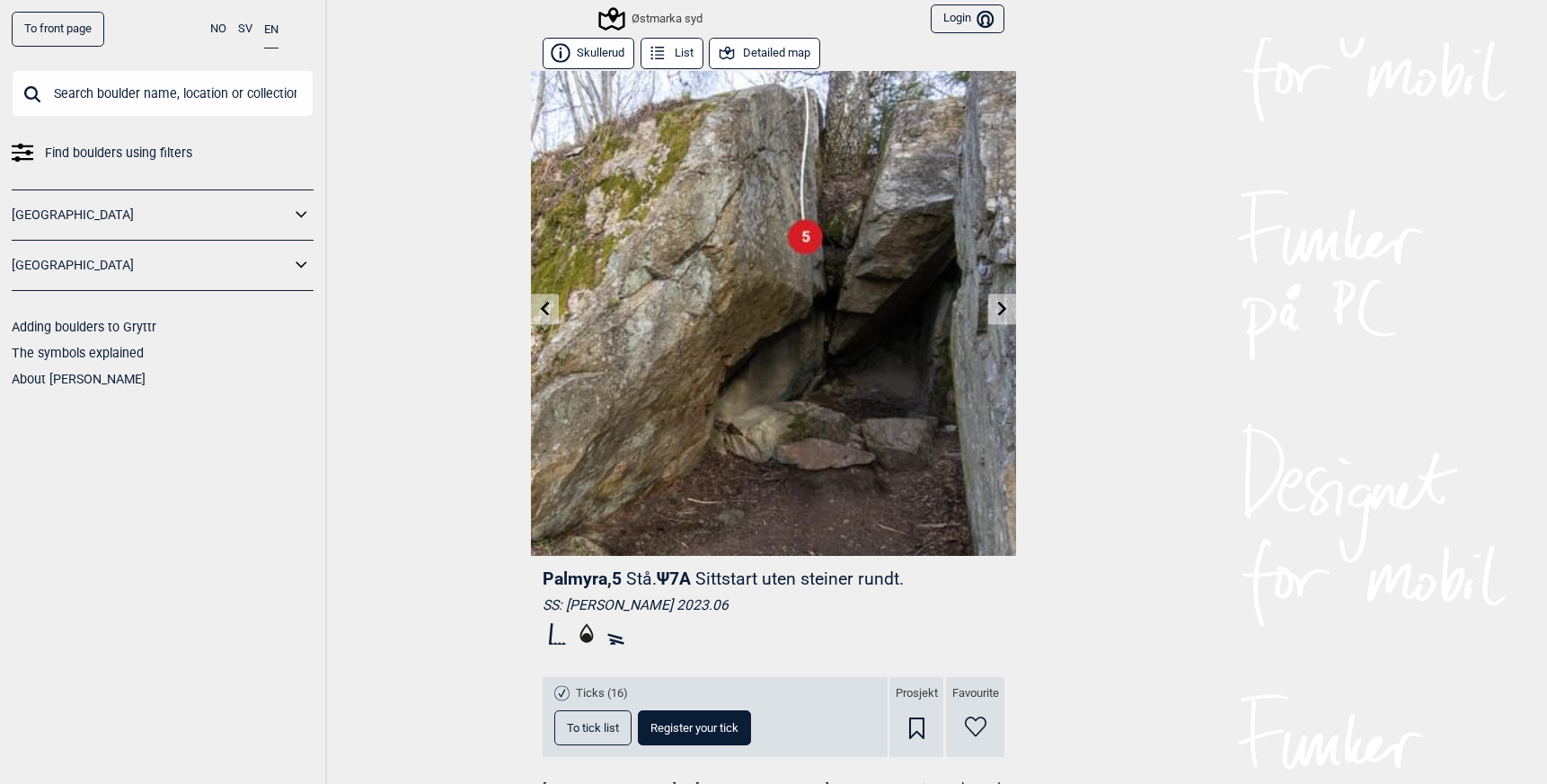
click at [996, 312] on icon at bounding box center [1003, 308] width 14 height 14
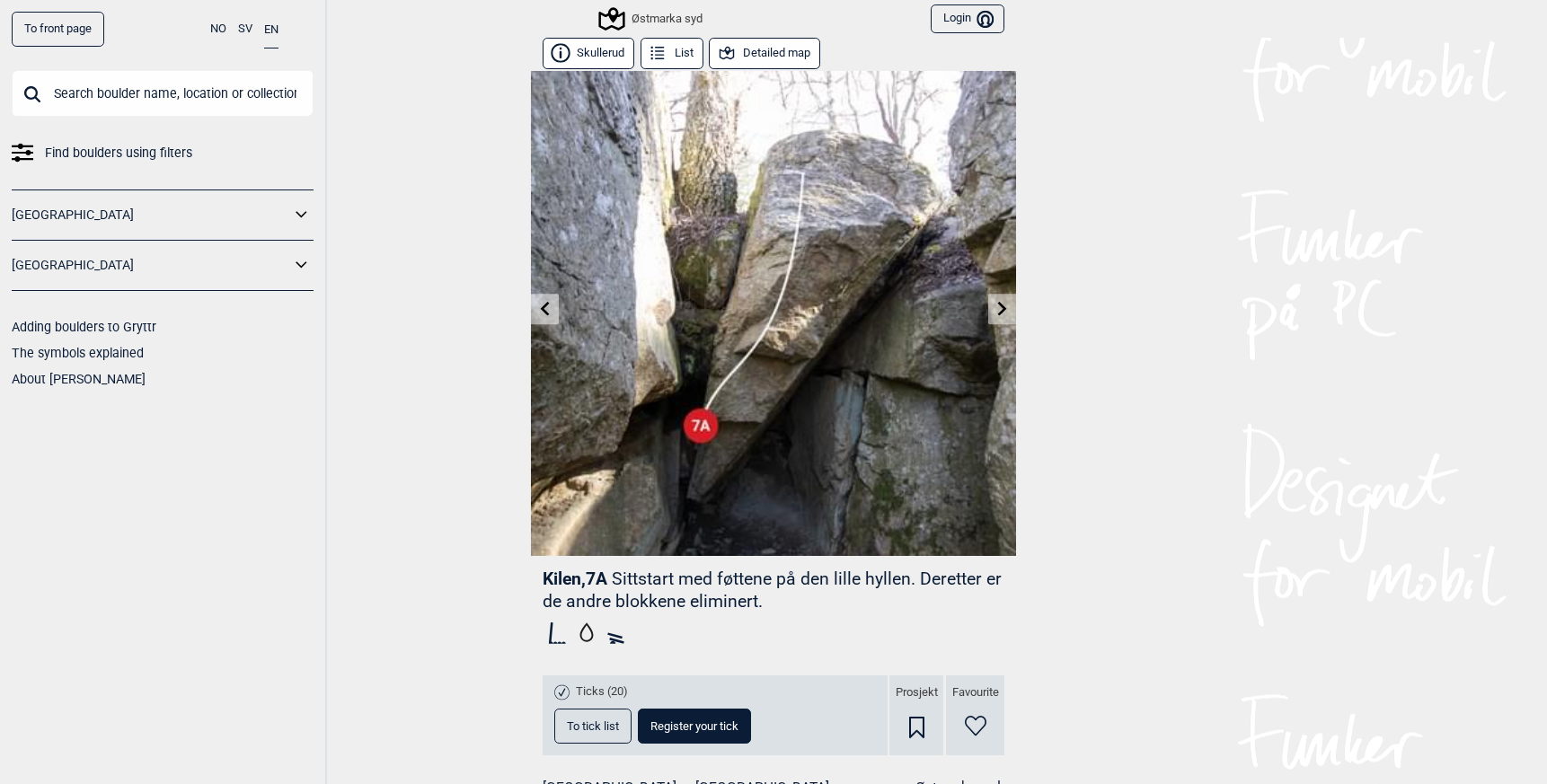
click at [999, 311] on icon at bounding box center [1003, 308] width 9 height 14
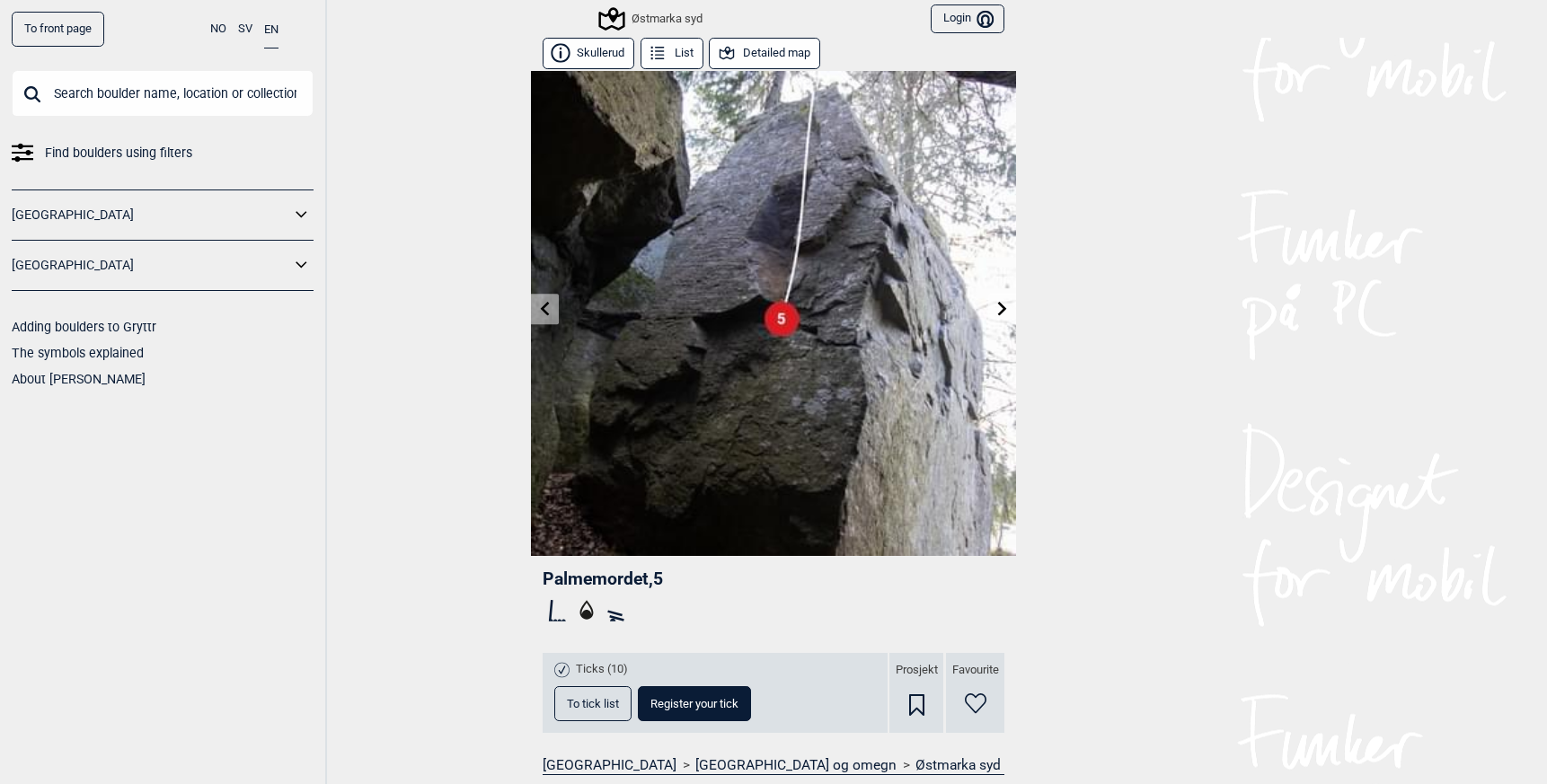
click at [999, 311] on icon at bounding box center [1003, 308] width 9 height 14
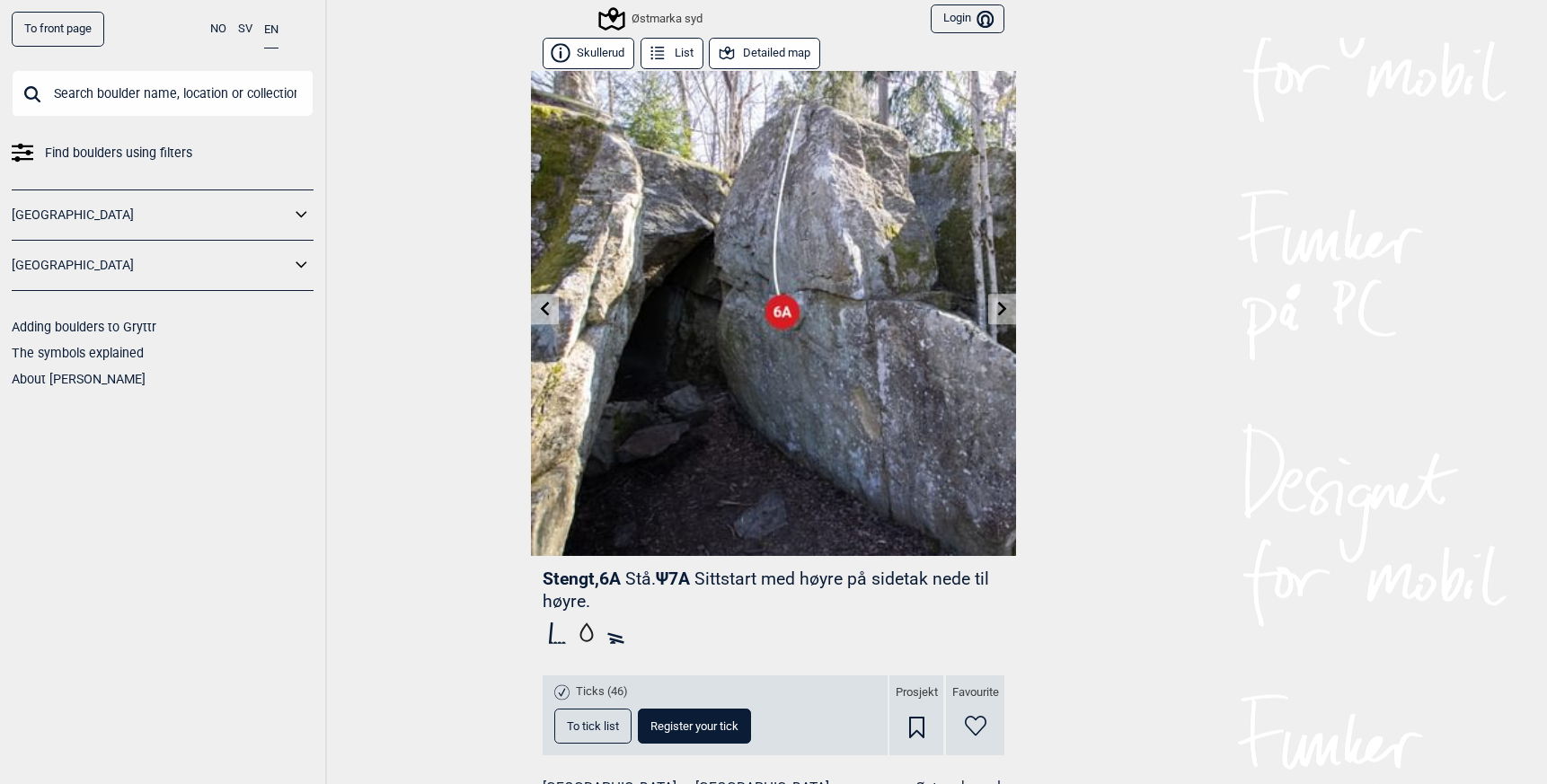
click at [999, 311] on icon at bounding box center [1003, 308] width 9 height 14
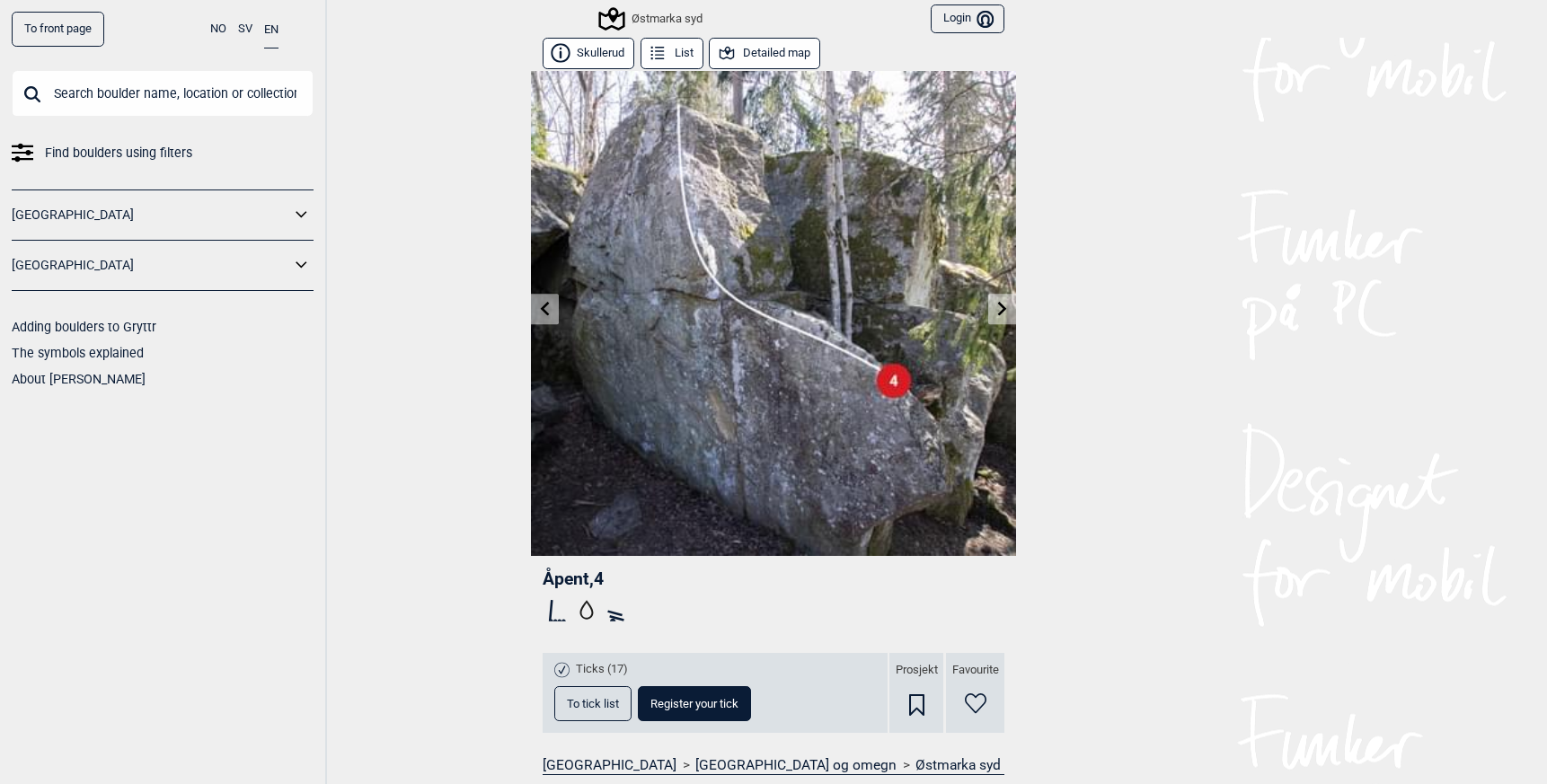
click at [999, 311] on icon at bounding box center [1003, 308] width 9 height 14
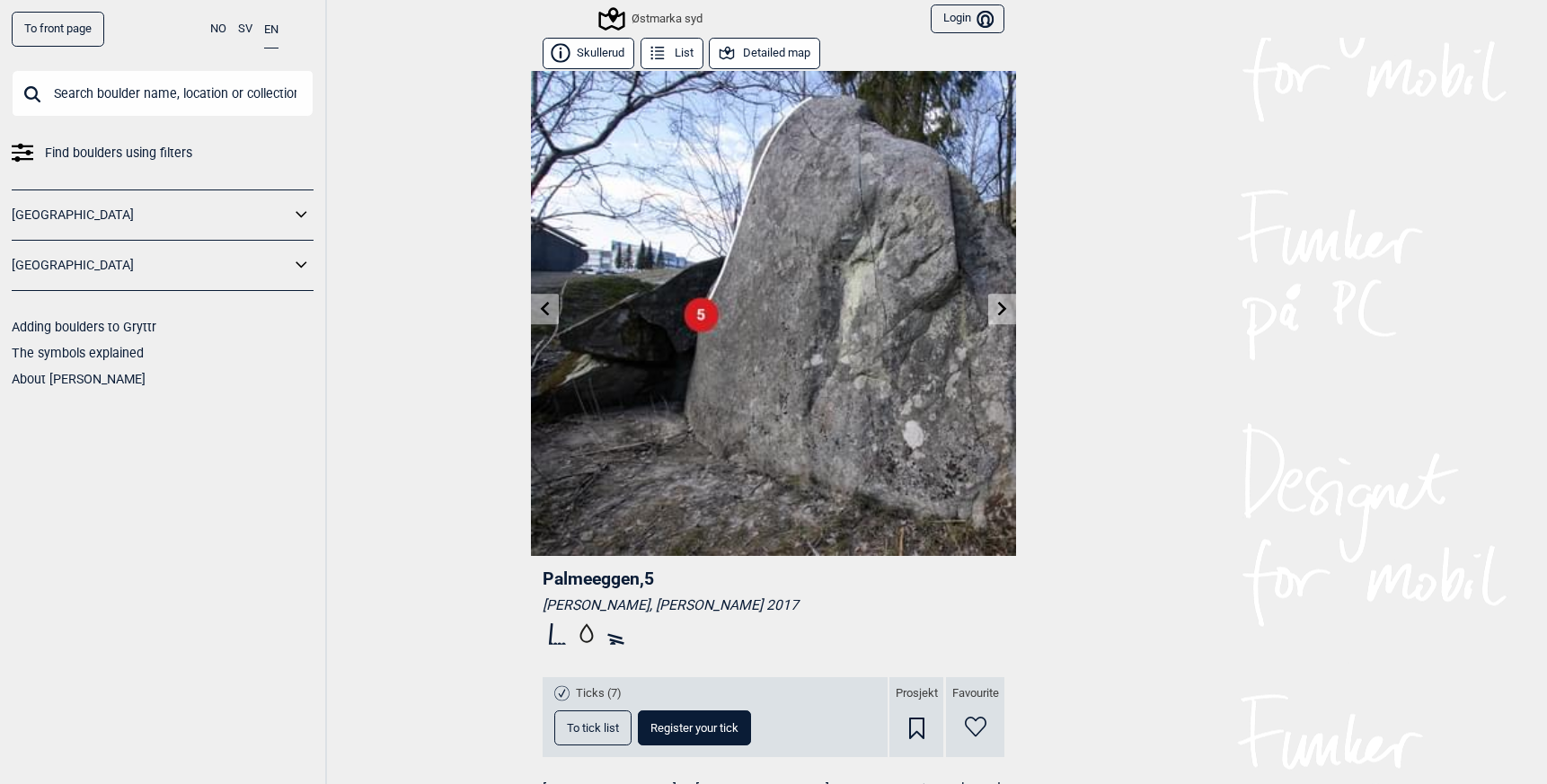
click at [999, 311] on icon at bounding box center [1003, 308] width 9 height 14
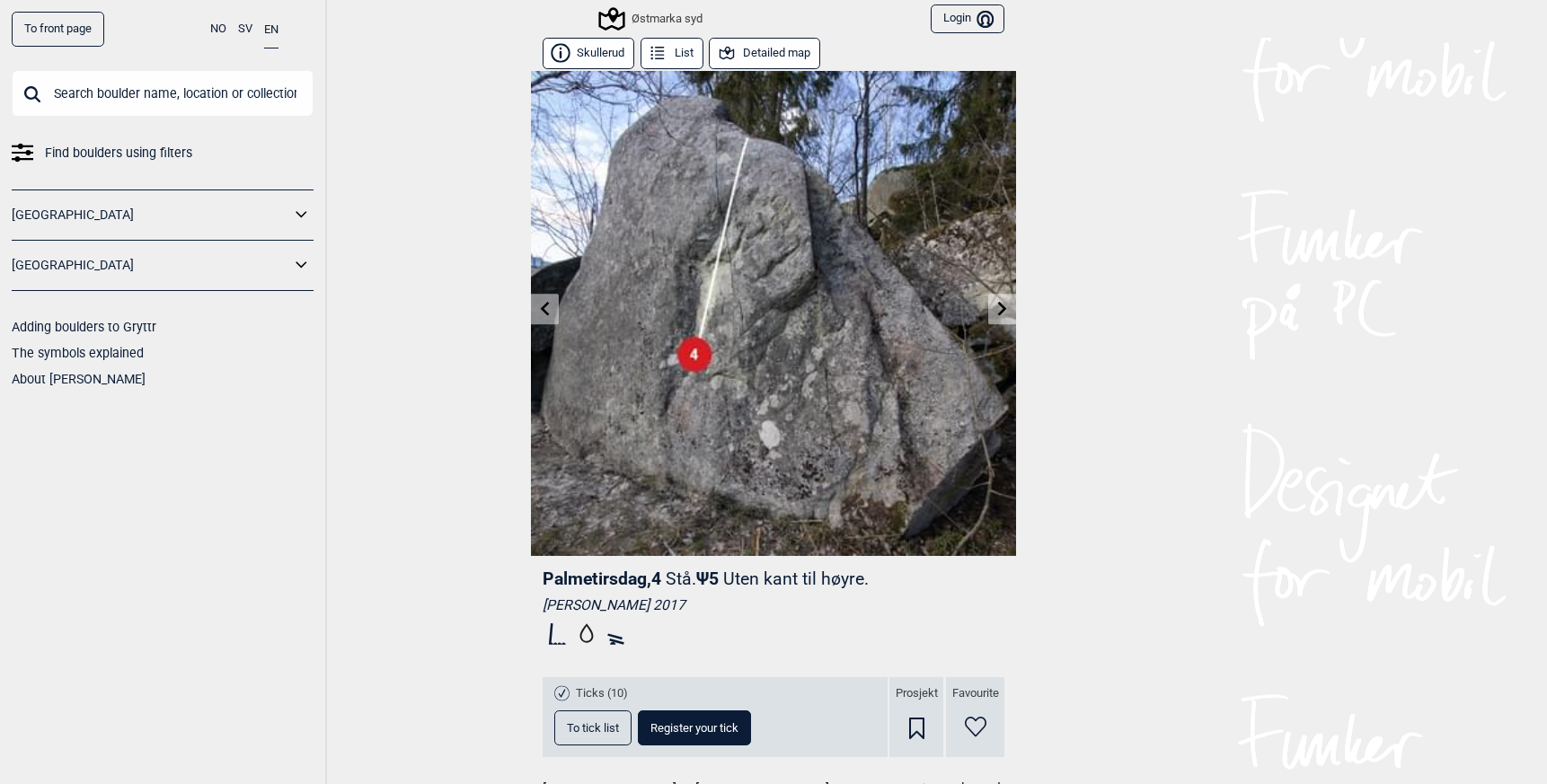
click at [999, 311] on icon at bounding box center [1003, 308] width 9 height 14
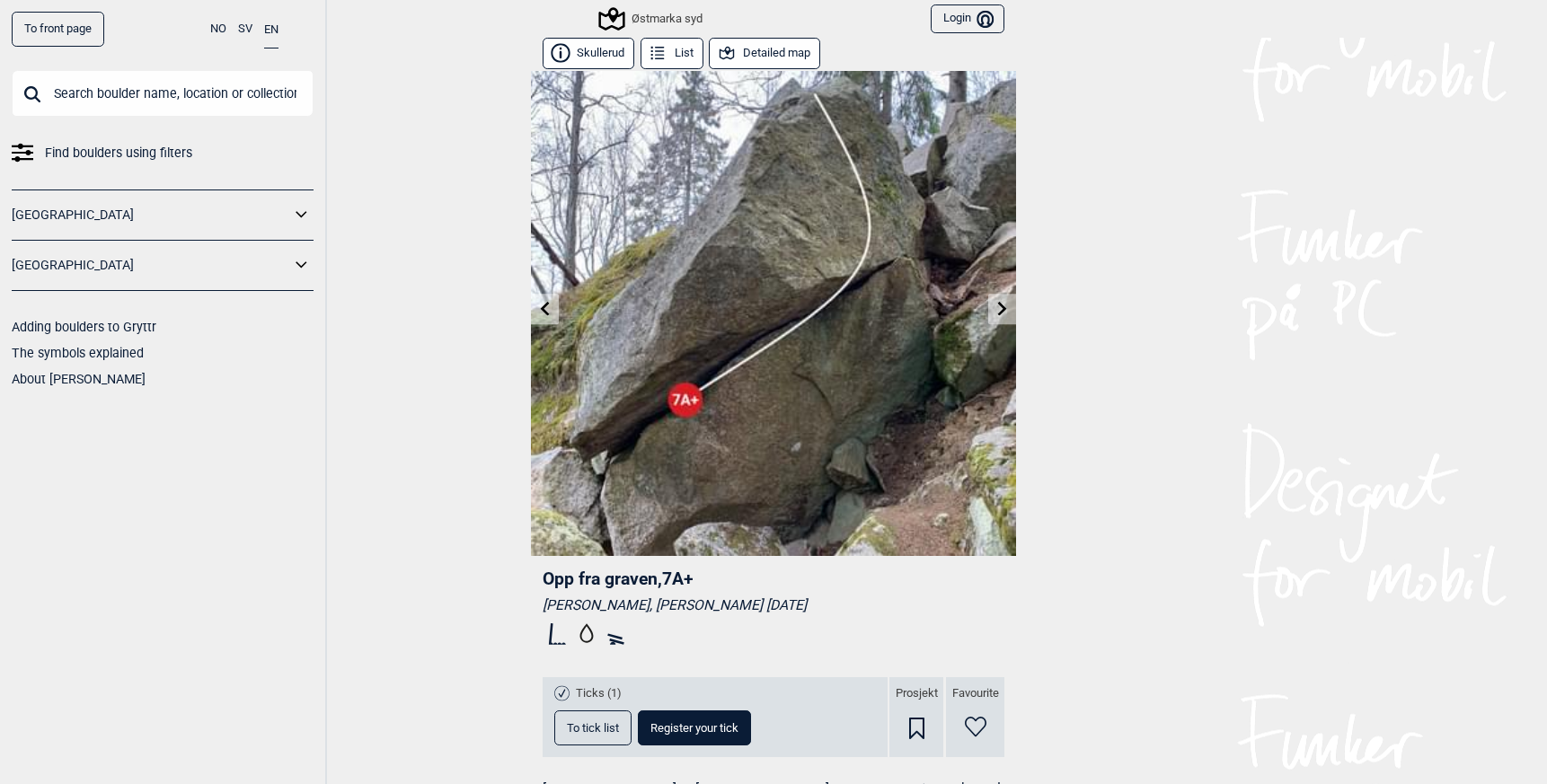
click at [1002, 311] on icon at bounding box center [1003, 308] width 14 height 14
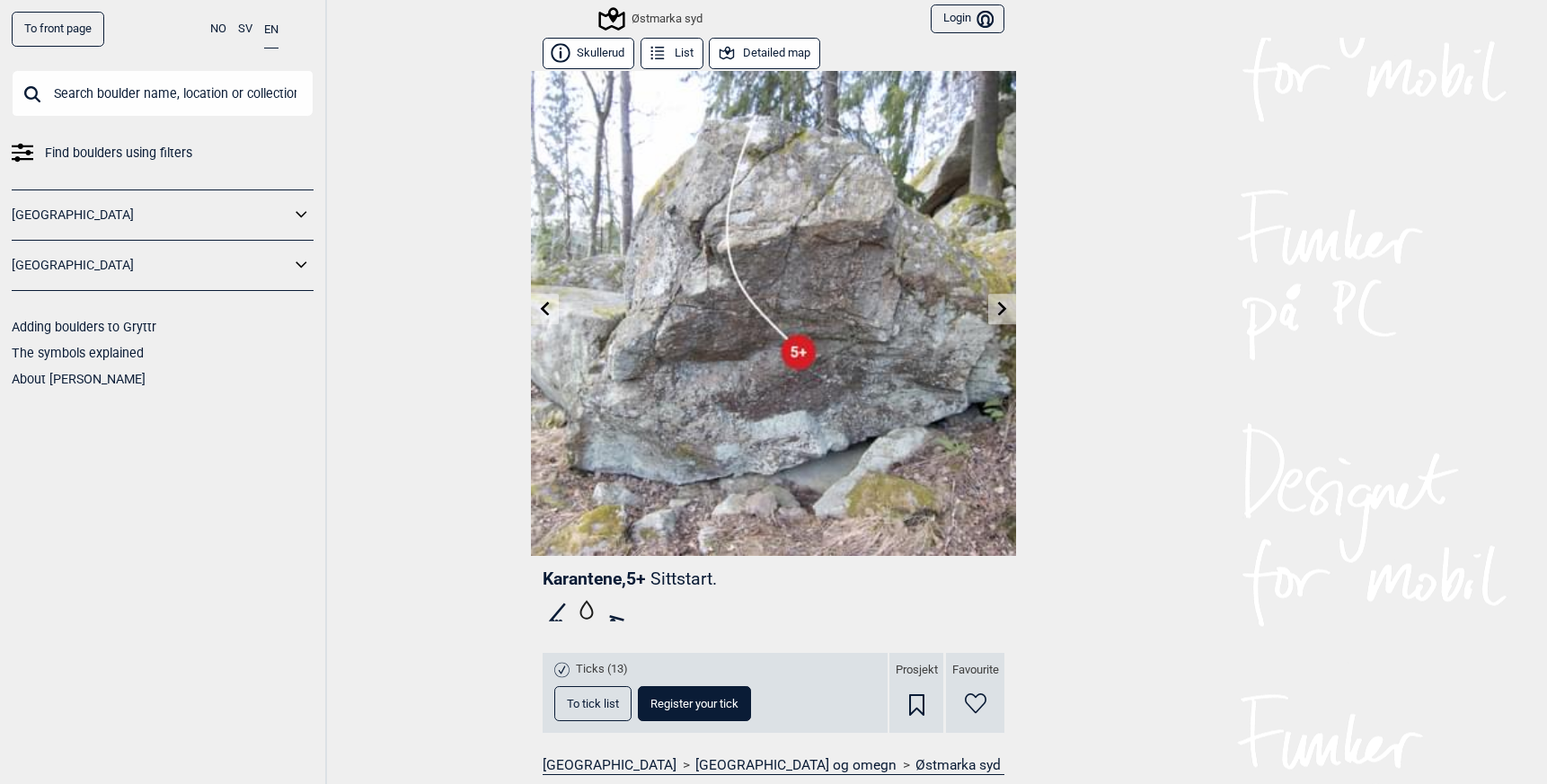
click at [538, 303] on icon at bounding box center [546, 308] width 14 height 14
